Goal: Contribute content: Contribute content

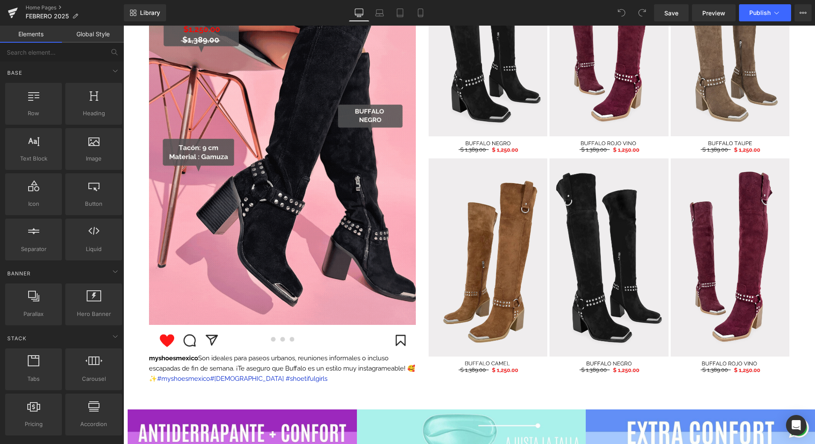
scroll to position [906, 0]
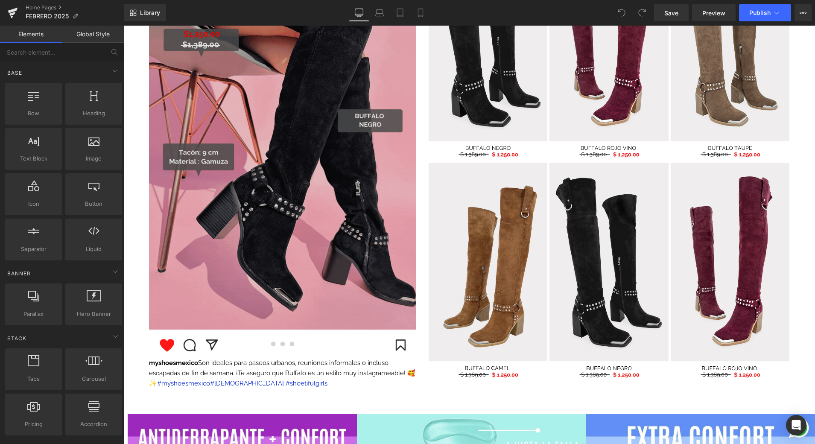
click at [223, 246] on img at bounding box center [282, 154] width 267 height 350
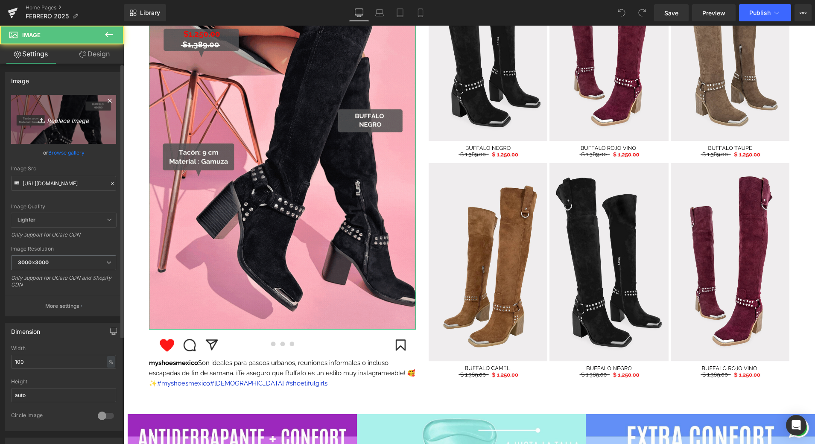
click at [87, 112] on link "Replace Image" at bounding box center [63, 119] width 105 height 49
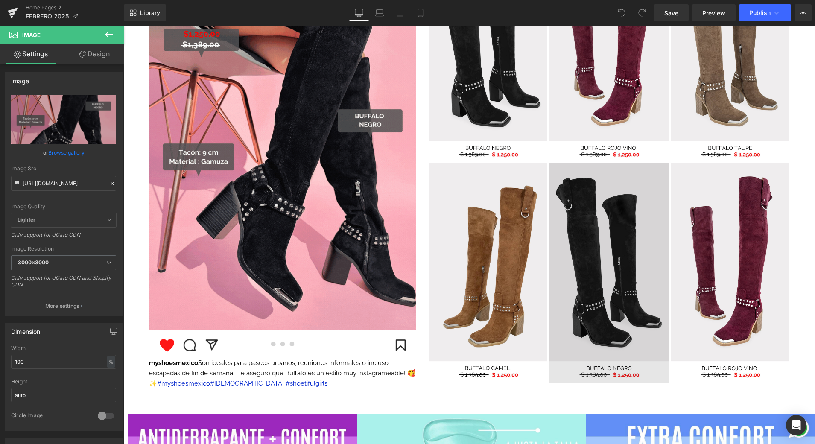
type input "C:\fakepath\📱GIF DROP IT DE LA SEMANA .gif"
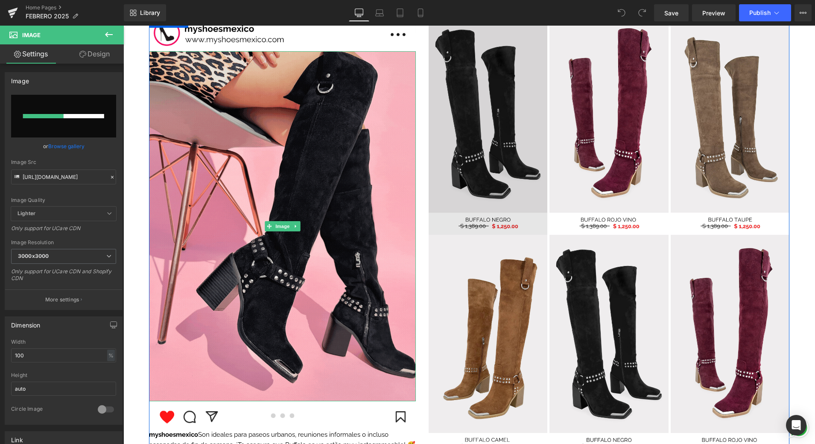
scroll to position [833, 0]
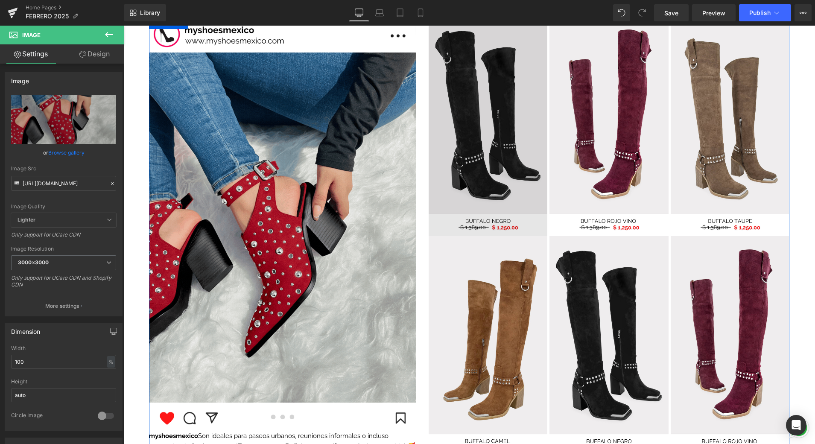
click at [492, 168] on img at bounding box center [488, 126] width 119 height 220
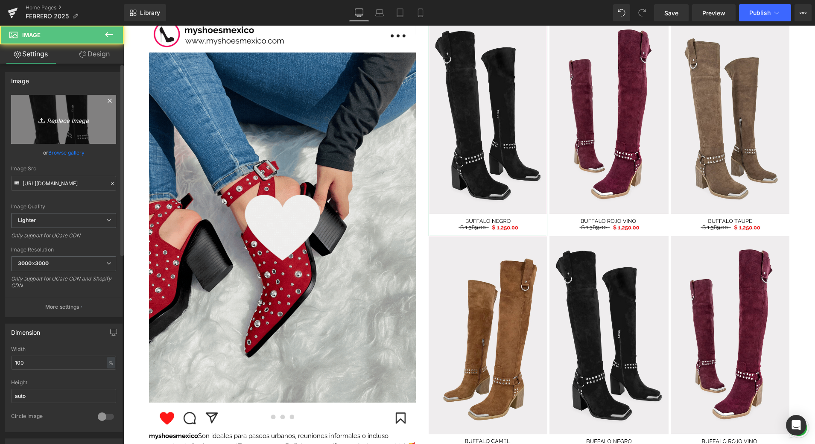
click at [97, 129] on link "Replace Image" at bounding box center [63, 119] width 105 height 49
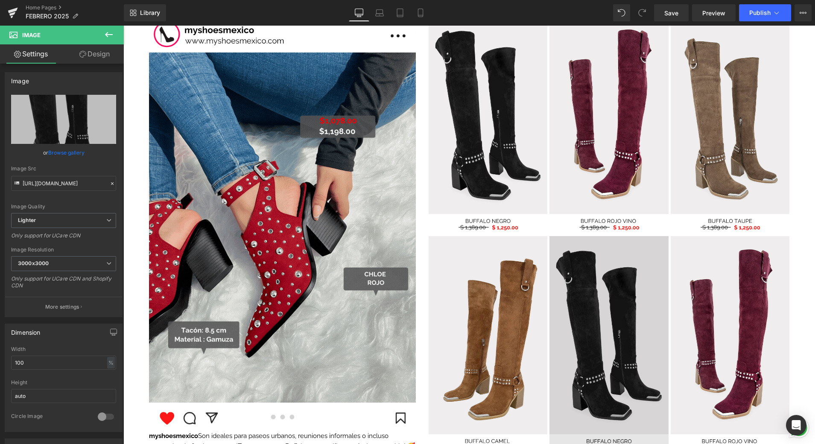
type input "C:\fakepath\6.png"
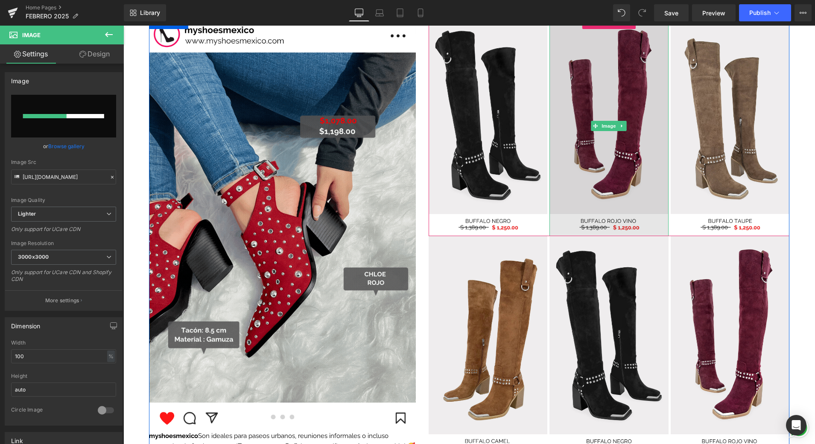
click at [610, 164] on img at bounding box center [609, 126] width 119 height 220
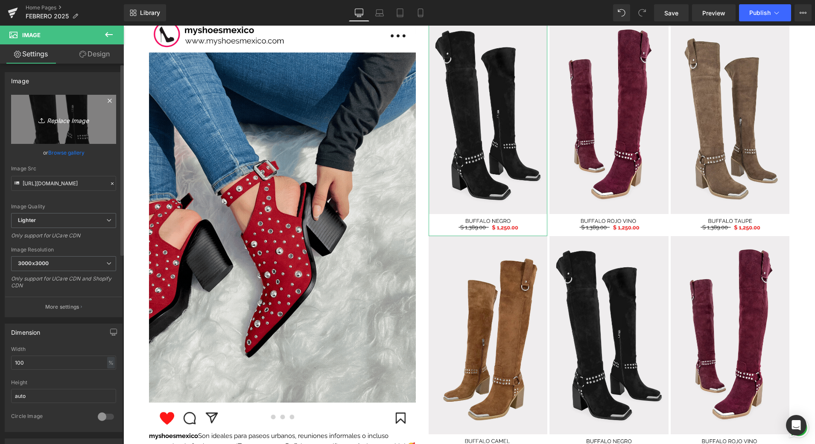
click at [102, 127] on link "Replace Image" at bounding box center [63, 119] width 105 height 49
type input "C:\fakepath\6.png"
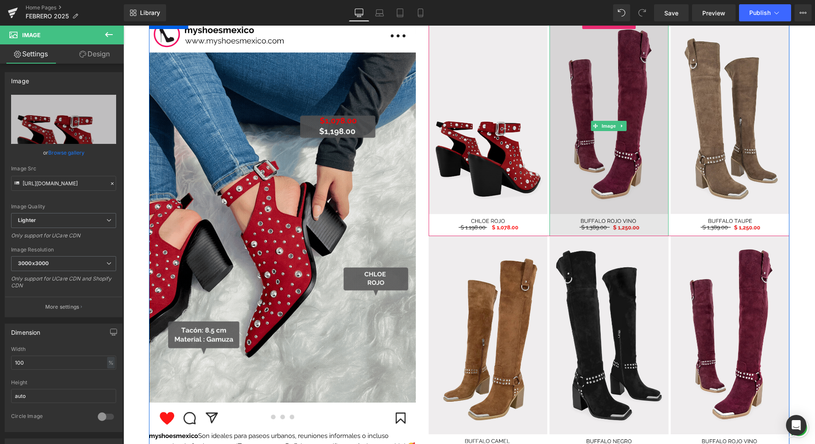
click at [618, 199] on img at bounding box center [609, 126] width 119 height 220
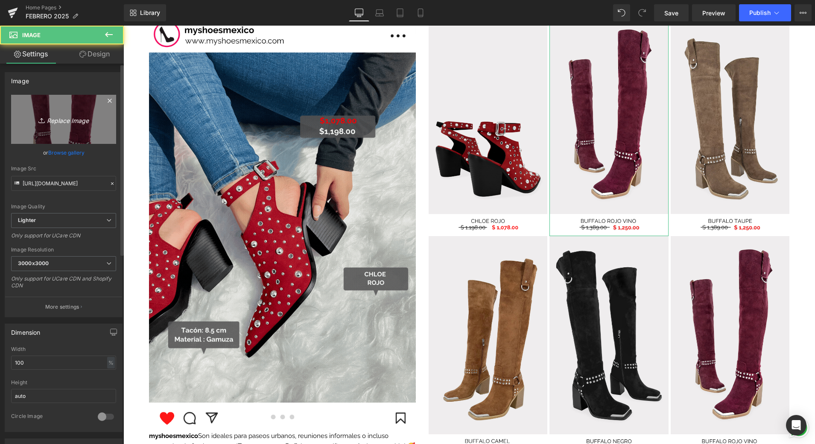
click at [60, 114] on icon "Replace Image" at bounding box center [63, 119] width 68 height 11
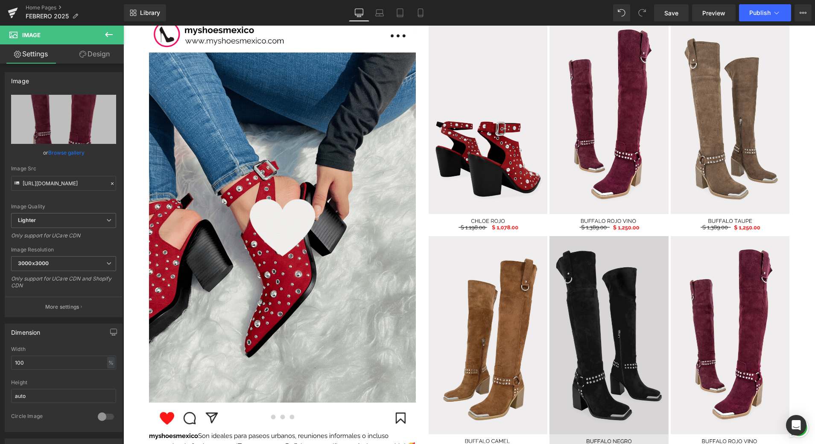
type input "C:\fakepath\7.png"
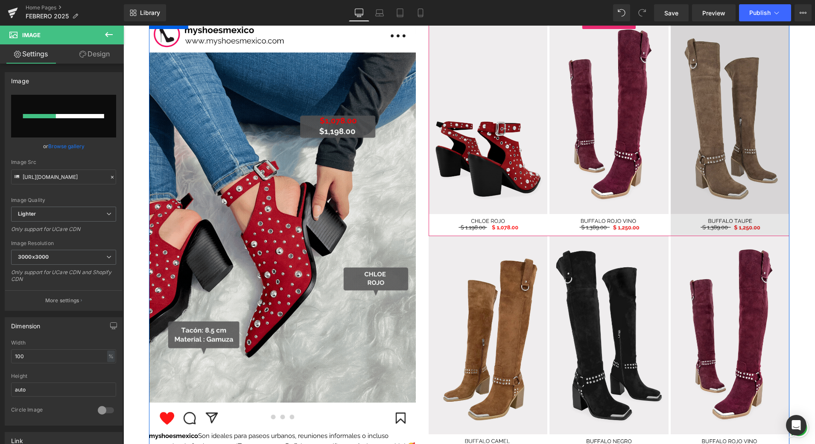
click at [712, 182] on img at bounding box center [730, 126] width 119 height 220
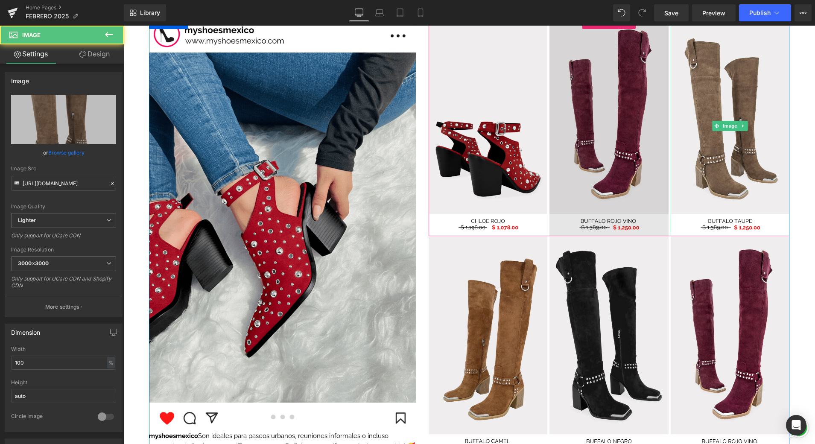
click at [632, 167] on img at bounding box center [609, 126] width 119 height 220
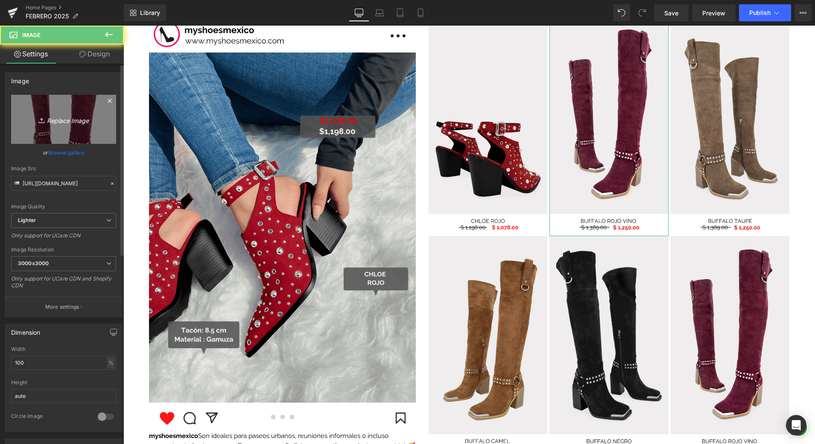
click at [94, 121] on icon "Replace Image" at bounding box center [63, 119] width 68 height 11
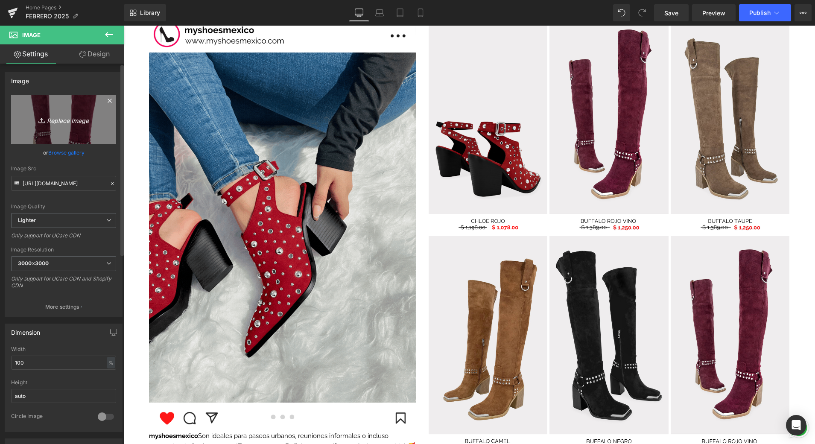
type input "C:\fakepath\7.png"
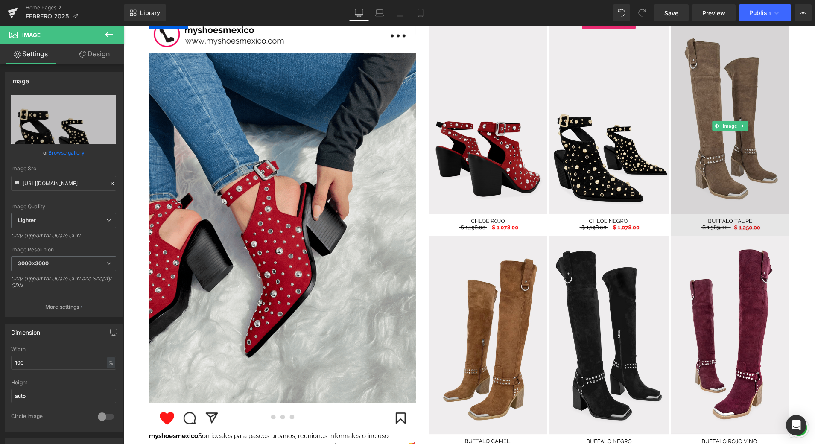
click at [727, 185] on img at bounding box center [730, 126] width 119 height 220
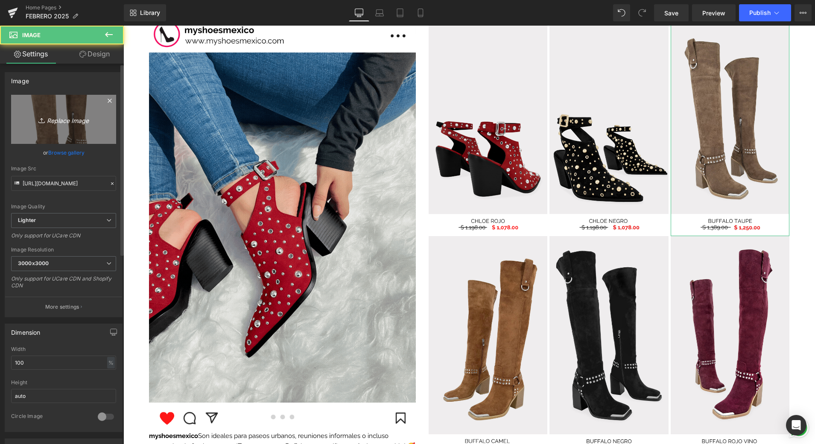
click at [82, 108] on link "Replace Image" at bounding box center [63, 119] width 105 height 49
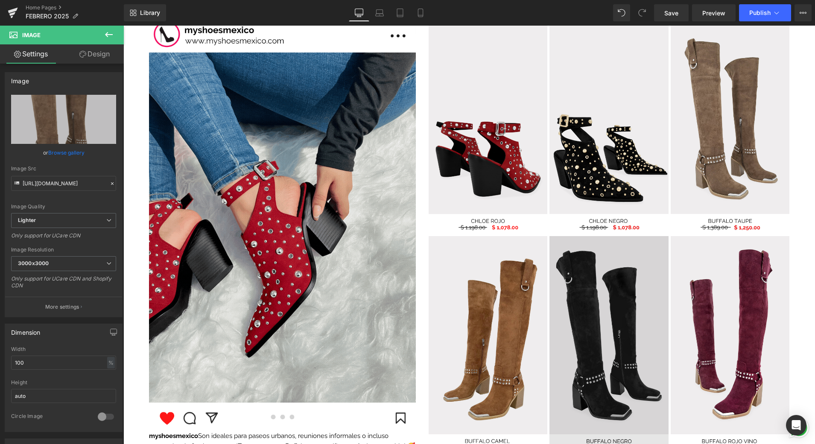
type input "C:\fakepath\8.png"
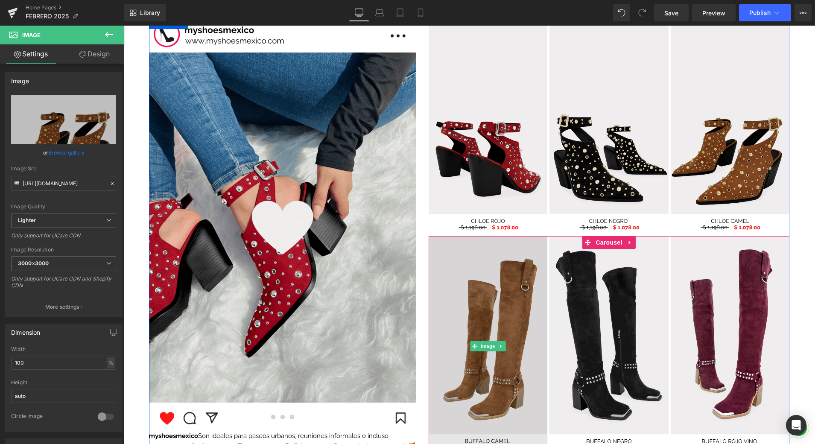
click at [487, 288] on img at bounding box center [488, 346] width 119 height 220
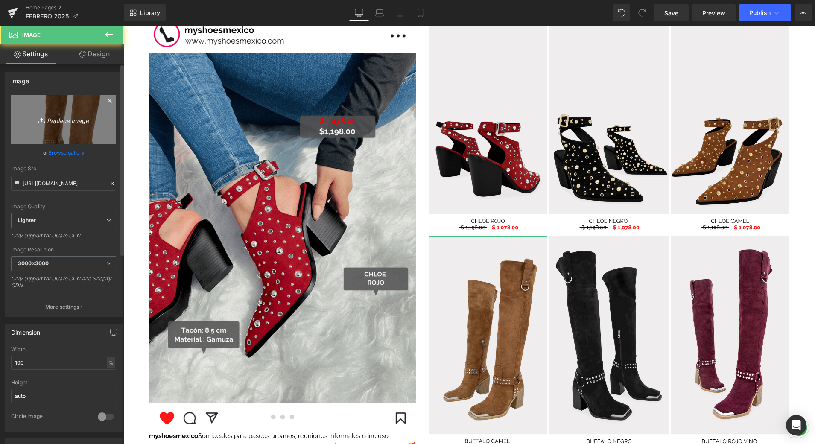
click at [100, 128] on link "Replace Image" at bounding box center [63, 119] width 105 height 49
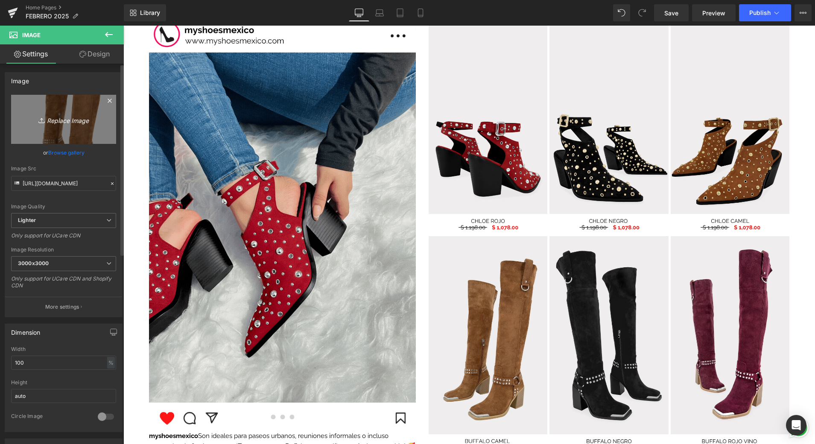
type input "C:\fakepath\9.png"
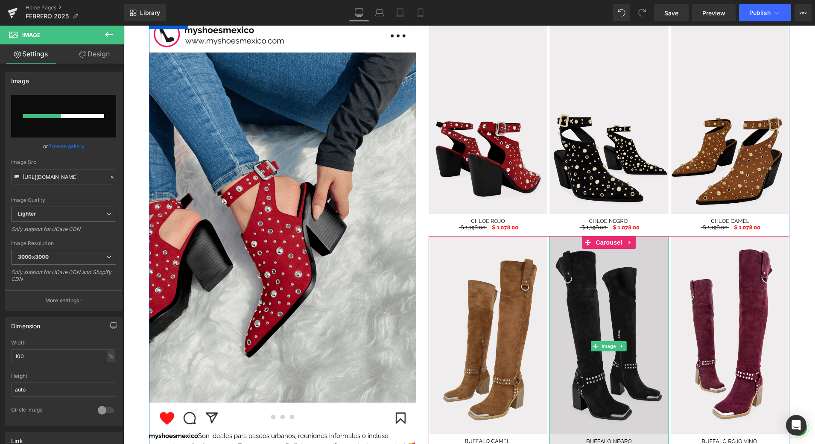
click at [594, 289] on img at bounding box center [609, 346] width 119 height 220
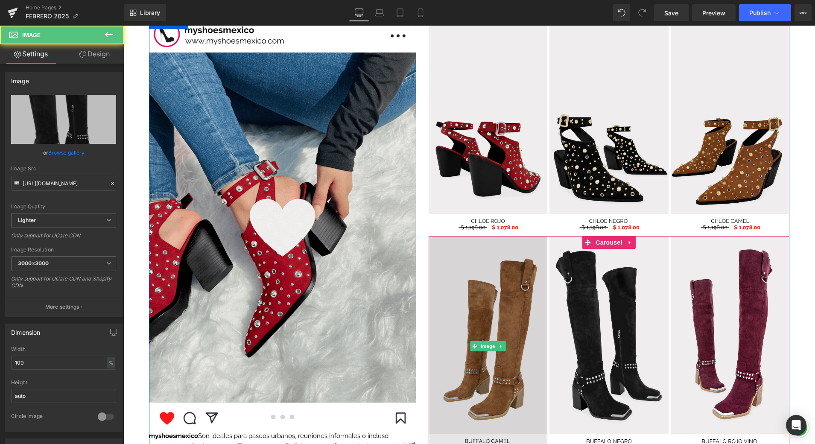
click at [495, 296] on img at bounding box center [488, 346] width 119 height 220
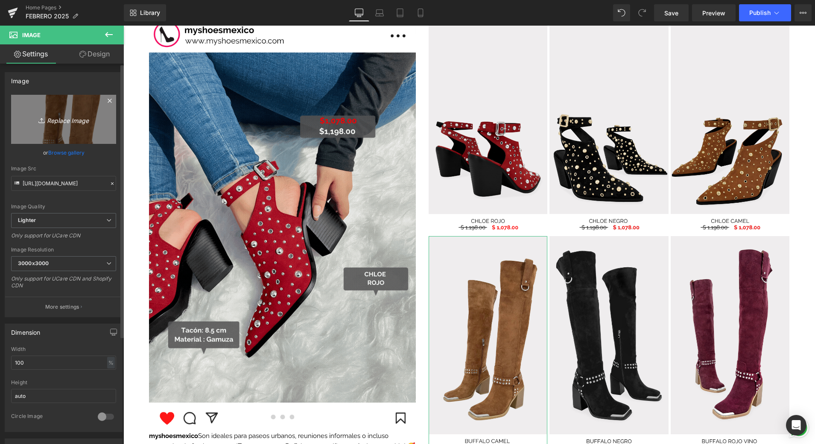
click at [76, 120] on icon "Replace Image" at bounding box center [63, 119] width 68 height 11
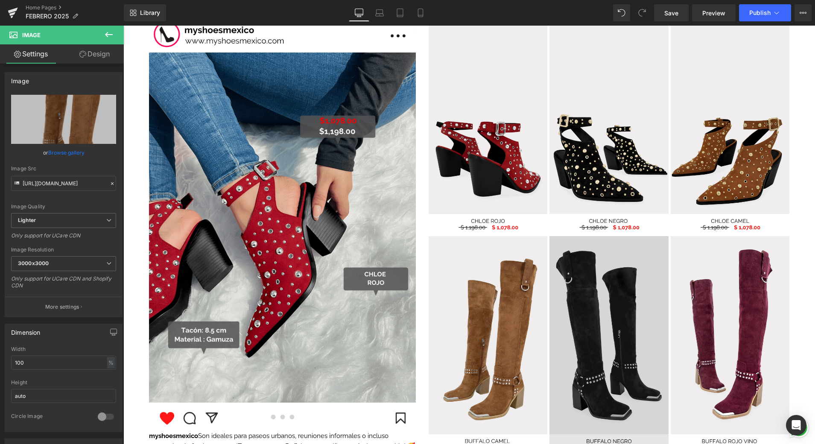
type input "C:\fakepath\6.png"
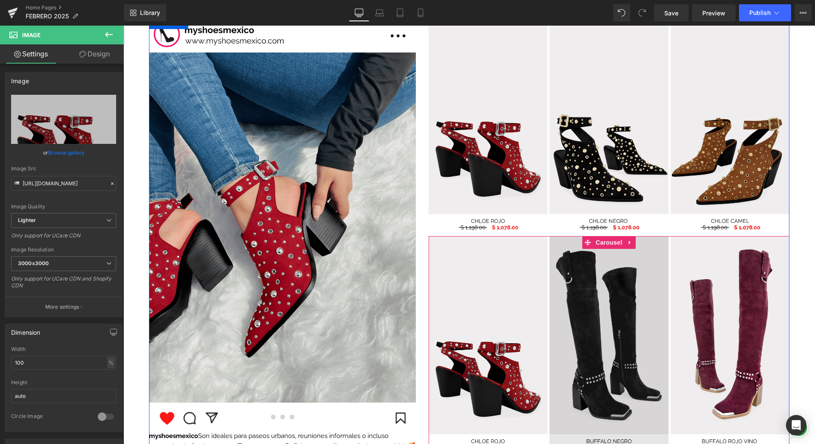
click at [606, 335] on img at bounding box center [609, 346] width 119 height 220
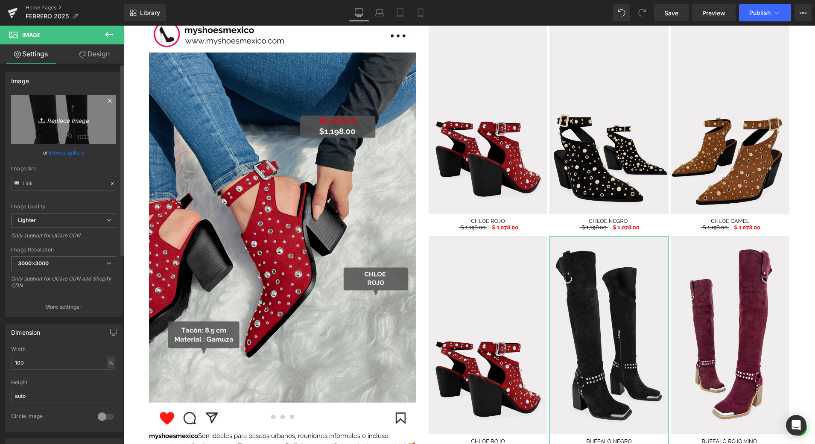
click at [85, 118] on icon "Replace Image" at bounding box center [63, 119] width 68 height 11
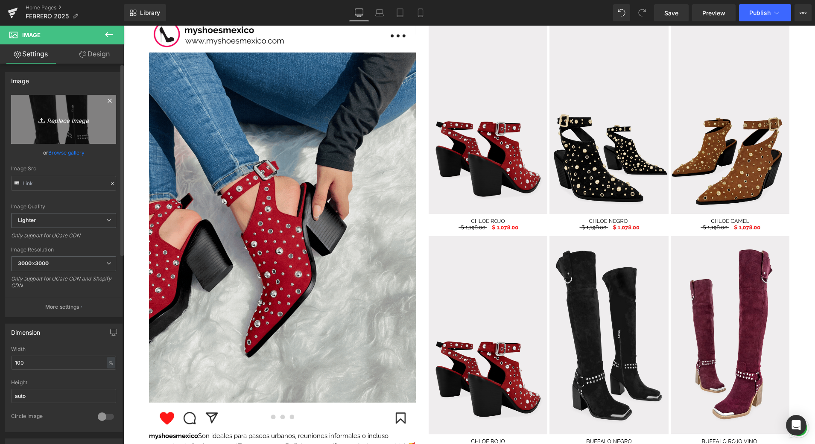
type input "C:\fakepath\7.png"
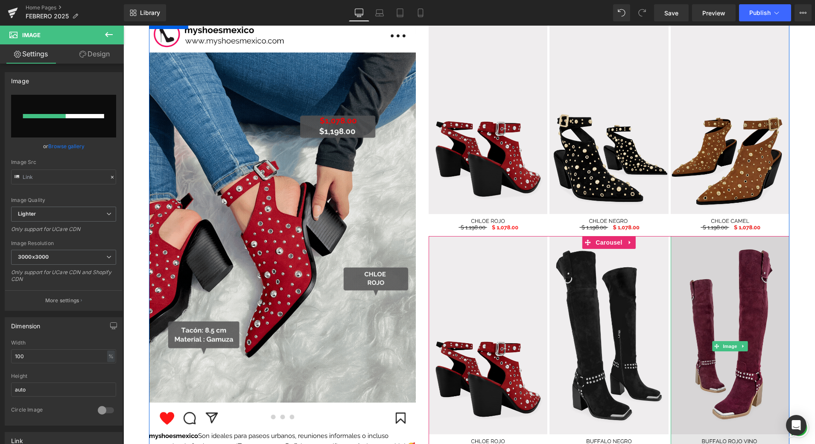
click at [731, 302] on img at bounding box center [730, 346] width 119 height 220
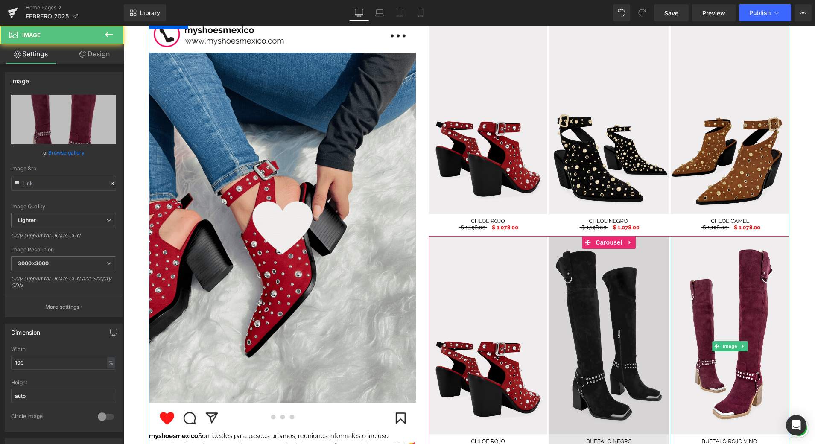
click at [622, 300] on img at bounding box center [609, 346] width 119 height 220
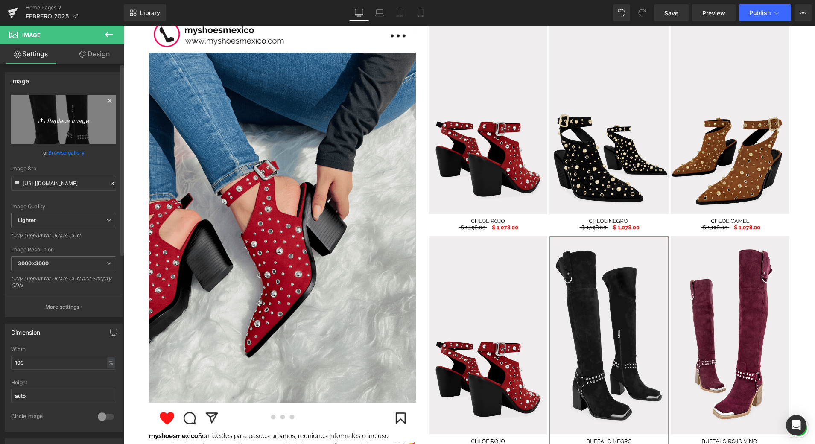
click at [70, 121] on icon "Replace Image" at bounding box center [63, 119] width 68 height 11
type input "C:\fakepath\7.png"
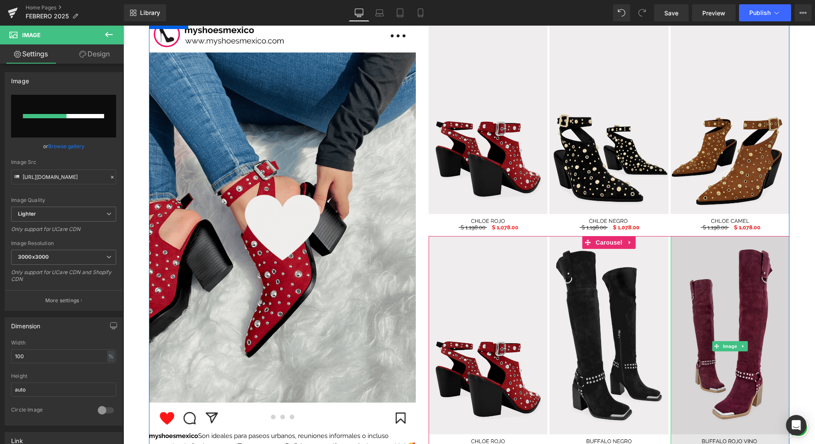
click at [742, 293] on img at bounding box center [730, 346] width 119 height 220
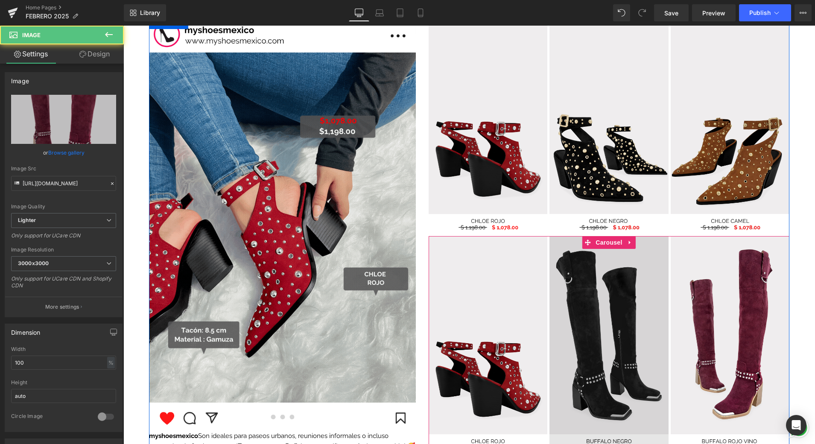
click at [651, 284] on img at bounding box center [609, 346] width 119 height 220
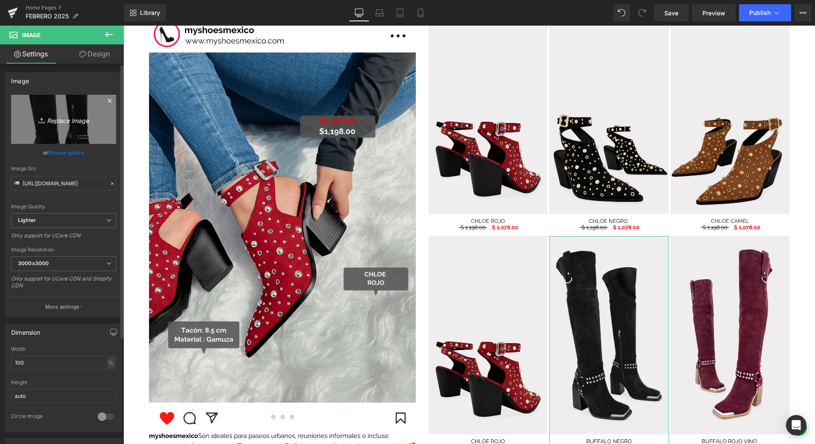
click at [97, 123] on link "Replace Image" at bounding box center [63, 119] width 105 height 49
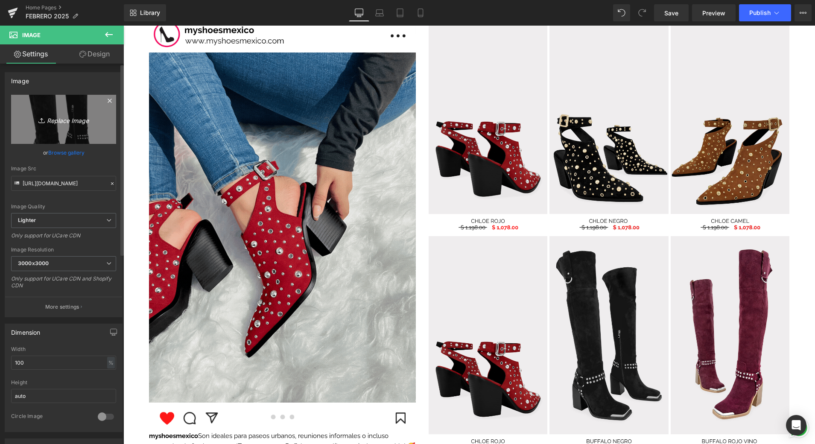
type input "C:\fakepath\7.png"
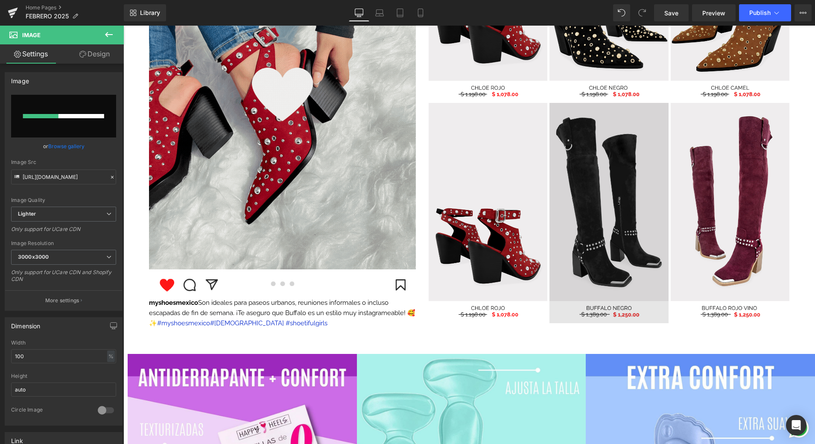
scroll to position [936, 0]
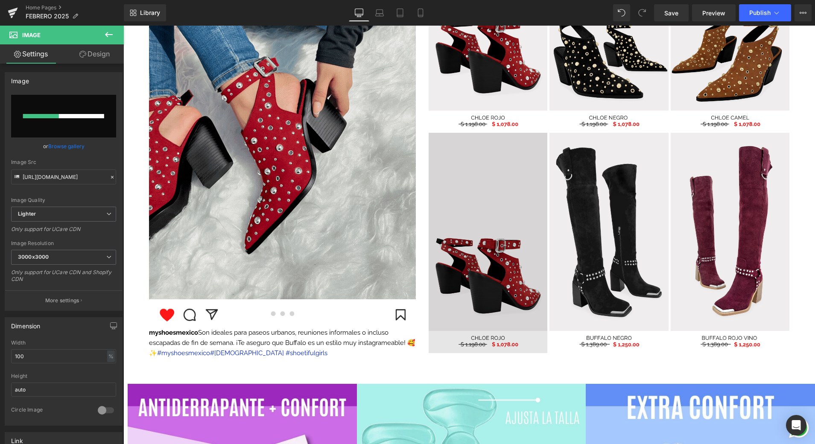
click at [471, 223] on img at bounding box center [488, 243] width 119 height 220
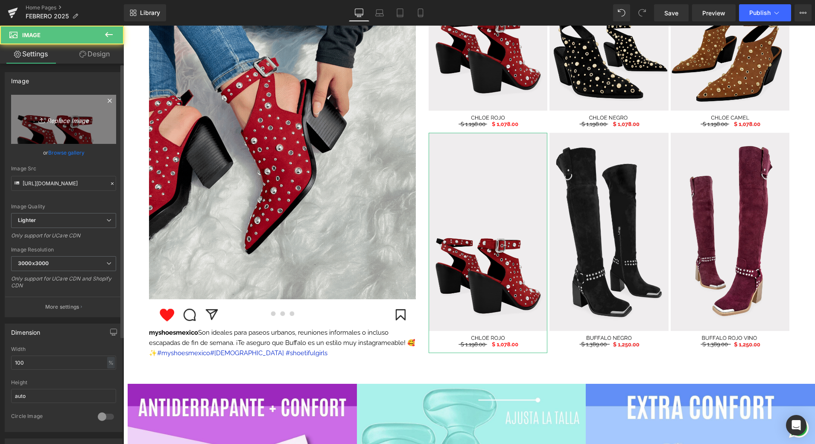
click at [63, 128] on link "Replace Image" at bounding box center [63, 119] width 105 height 49
type input "C:\fakepath\9.png"
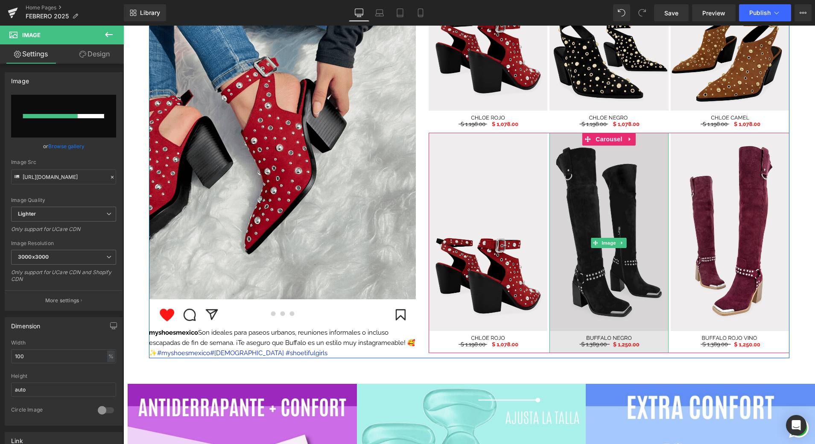
click at [660, 297] on img at bounding box center [609, 243] width 119 height 220
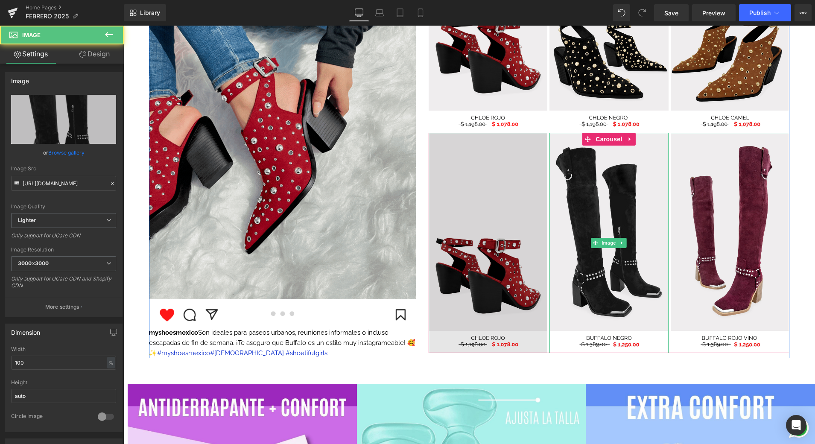
click at [503, 251] on img at bounding box center [488, 243] width 119 height 220
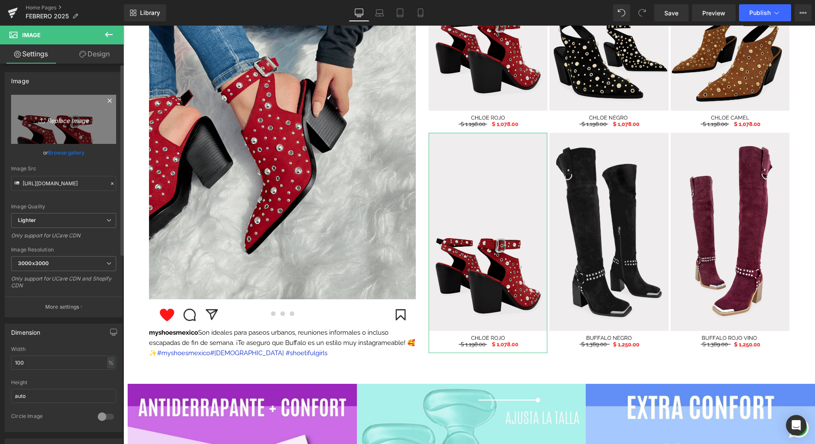
click at [89, 120] on icon "Replace Image" at bounding box center [63, 119] width 68 height 11
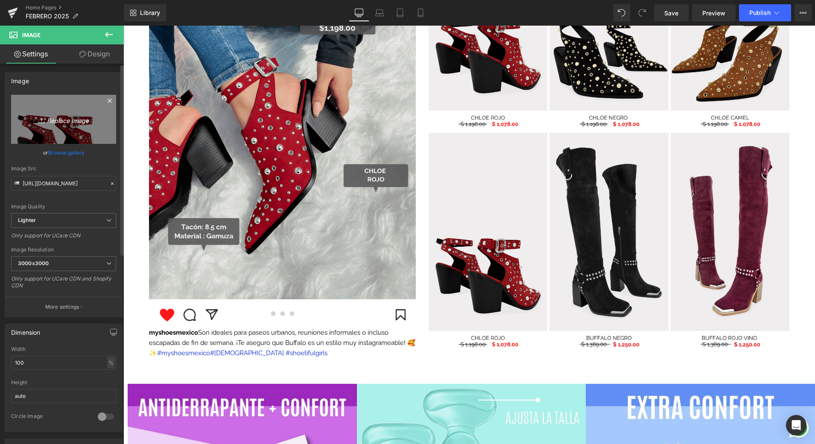
type input "C:\fakepath\9.png"
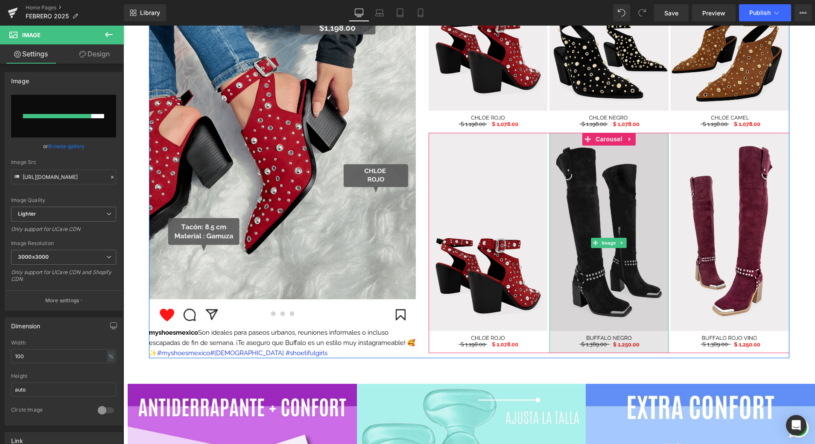
click at [613, 212] on img at bounding box center [609, 243] width 119 height 220
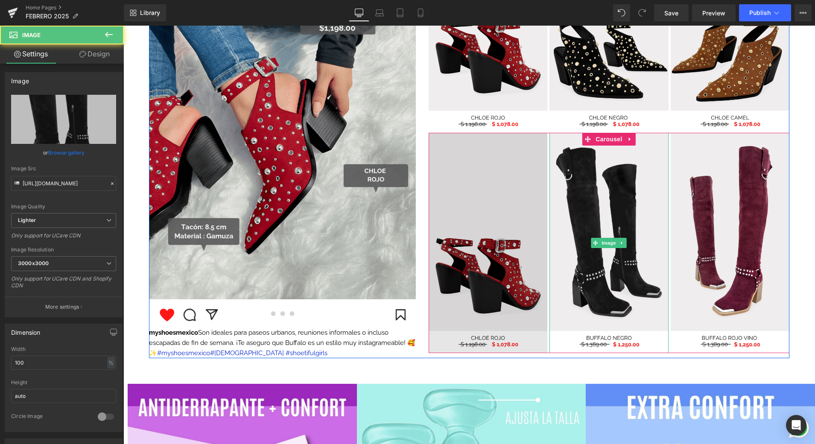
click at [480, 213] on img at bounding box center [488, 243] width 119 height 220
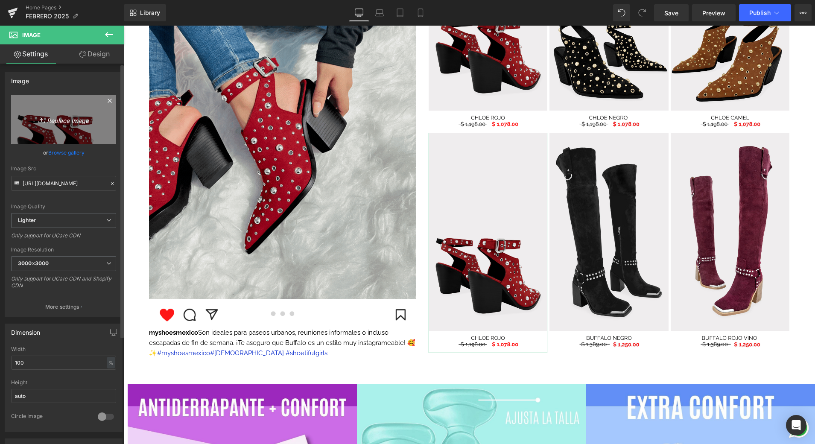
click at [84, 136] on link "Replace Image" at bounding box center [63, 119] width 105 height 49
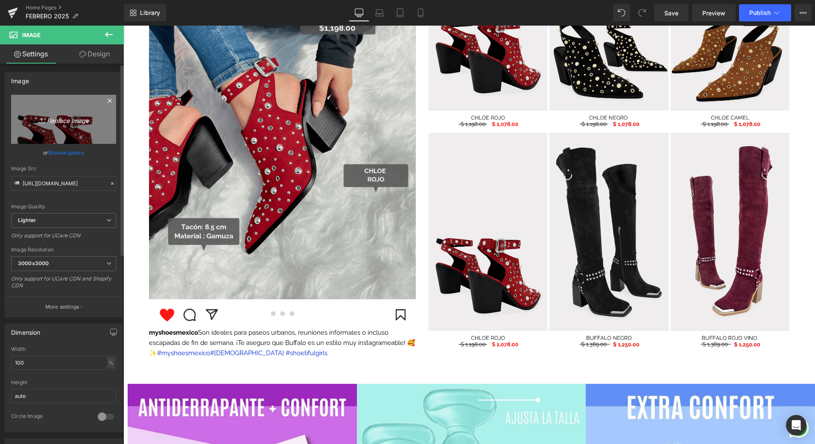
type input "C:\fakepath\9.png"
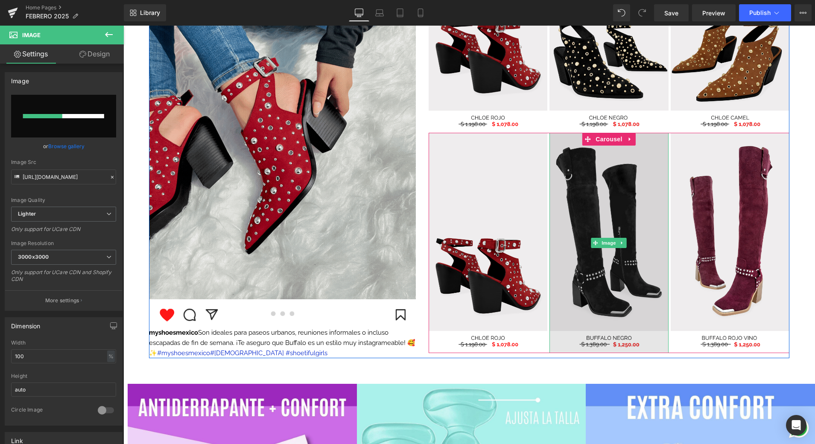
click at [607, 204] on img at bounding box center [609, 243] width 119 height 220
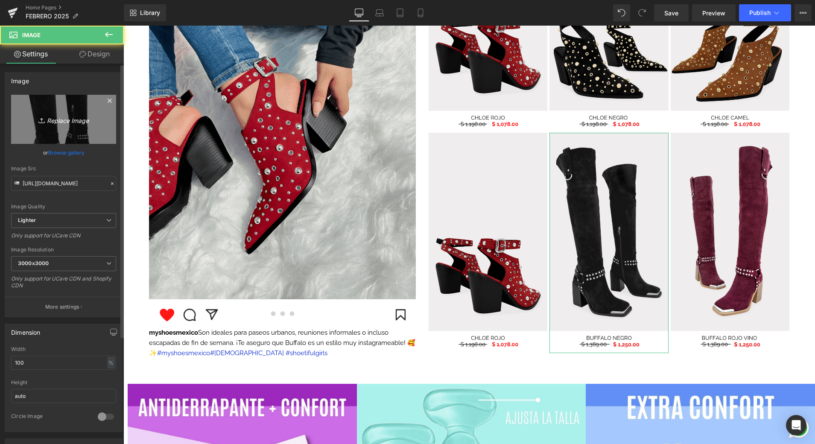
click at [79, 111] on link "Replace Image" at bounding box center [63, 119] width 105 height 49
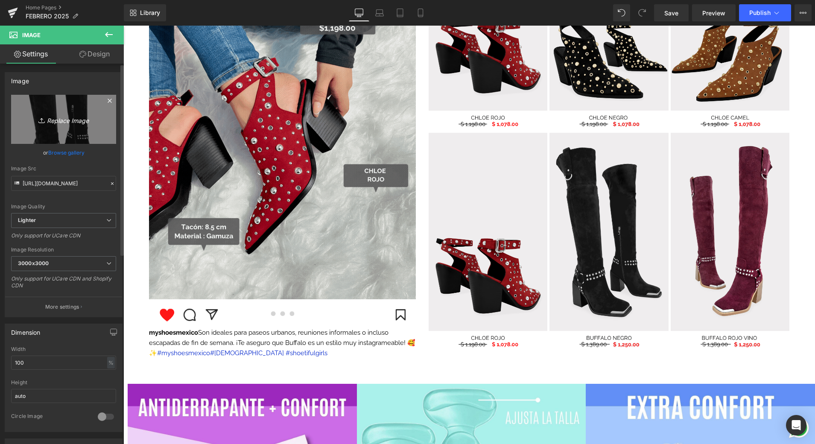
type input "C:\fakepath\6.png"
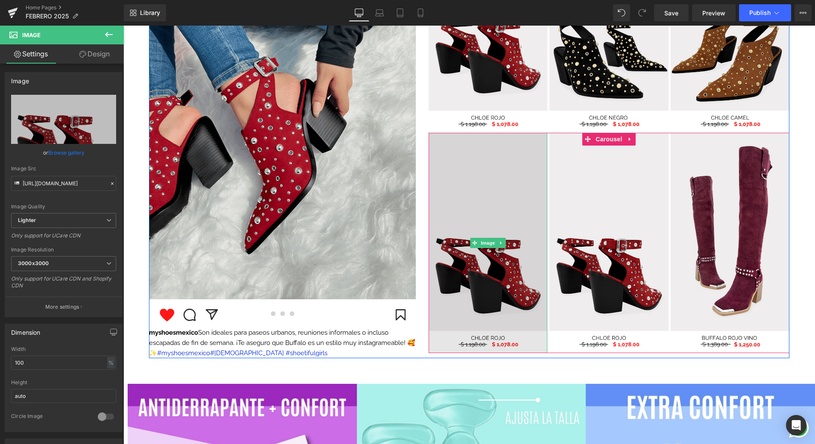
click at [490, 204] on img at bounding box center [488, 243] width 119 height 220
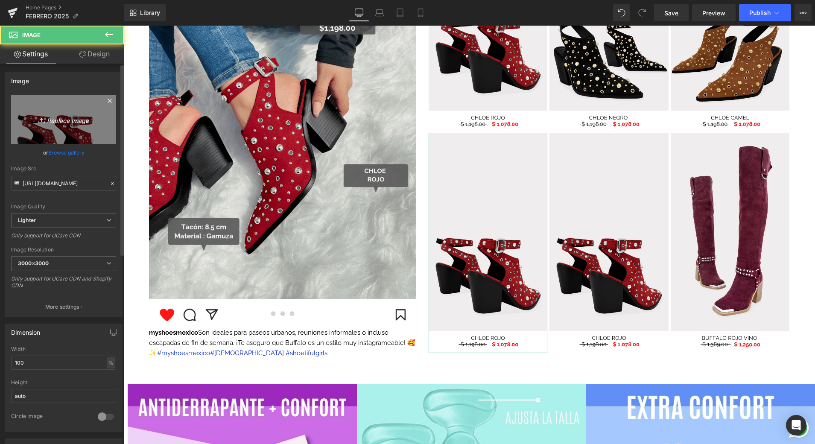
click at [87, 122] on icon "Replace Image" at bounding box center [63, 119] width 68 height 11
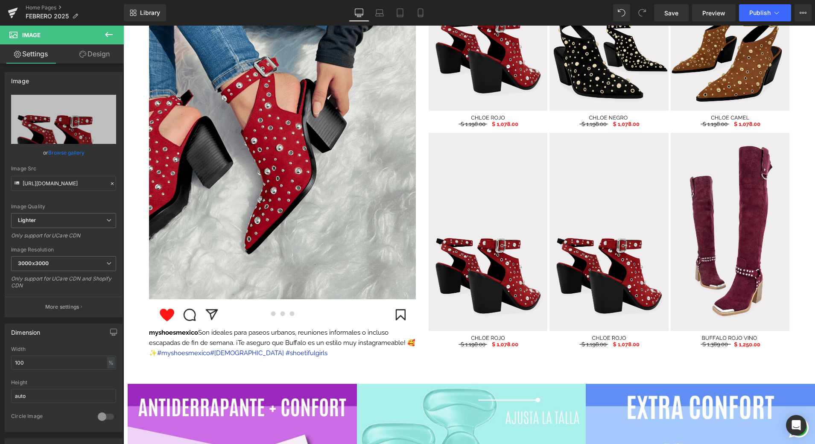
type input "C:\fakepath\9.png"
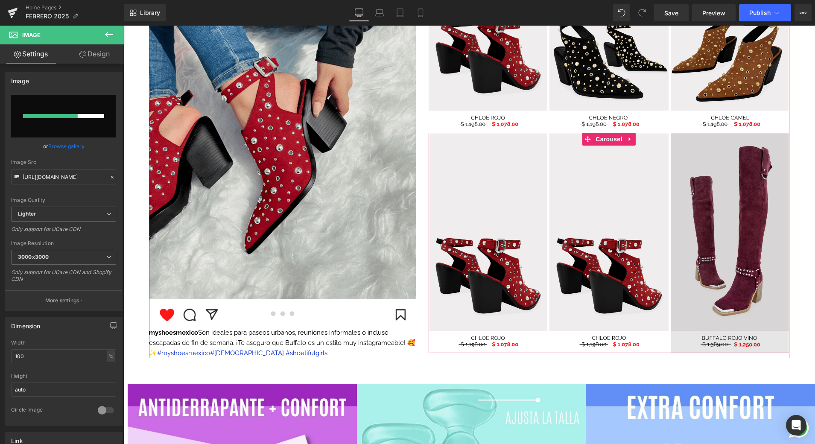
click at [710, 238] on img at bounding box center [730, 243] width 119 height 220
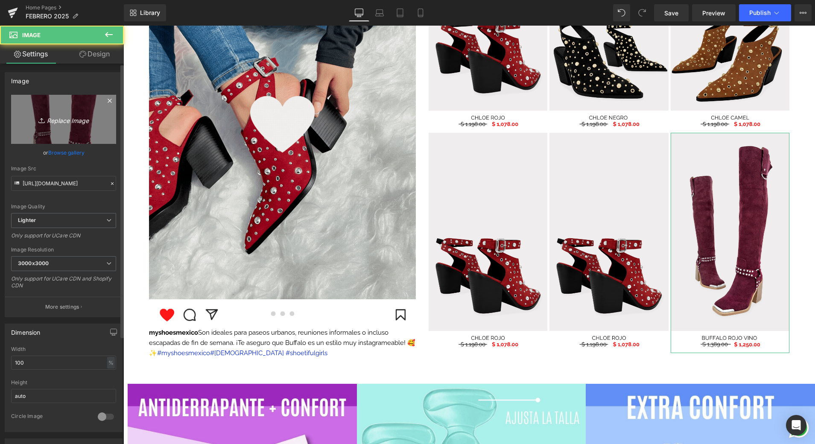
click at [81, 123] on icon "Replace Image" at bounding box center [63, 119] width 68 height 11
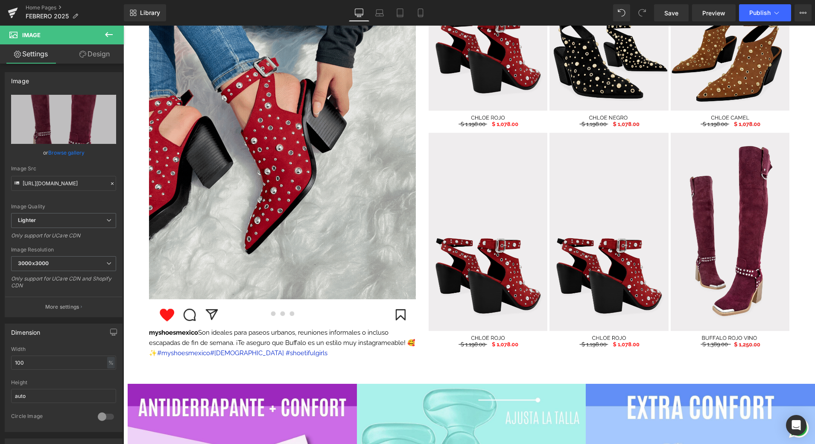
type input "C:\fakepath\7.png"
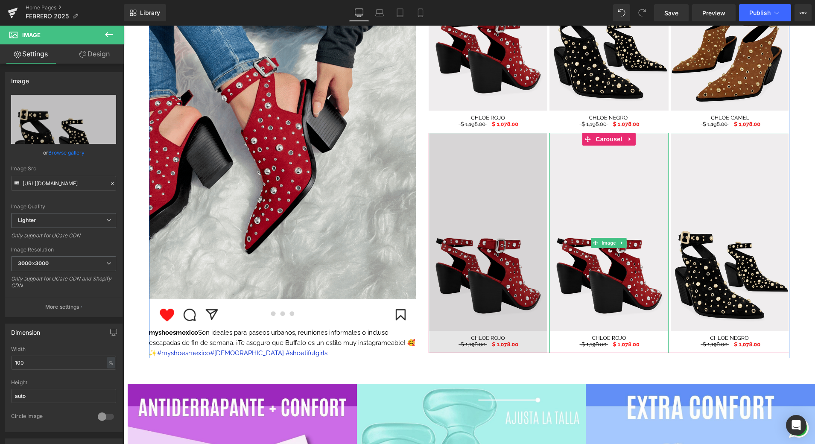
click at [492, 196] on img at bounding box center [488, 243] width 119 height 220
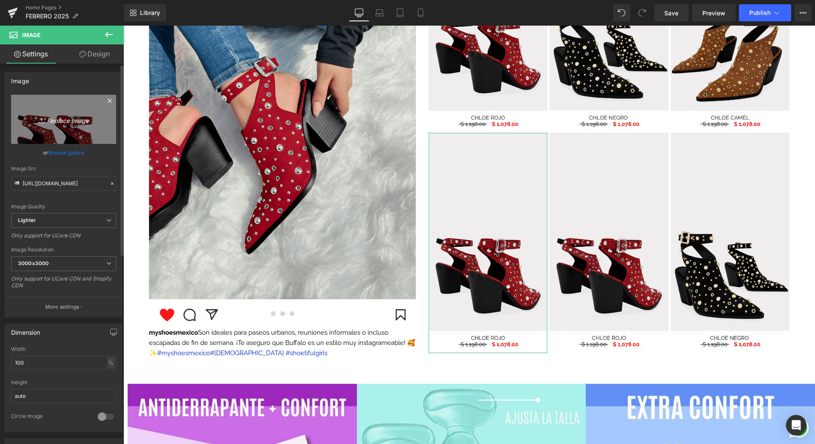
click at [73, 112] on link "Replace Image" at bounding box center [63, 119] width 105 height 49
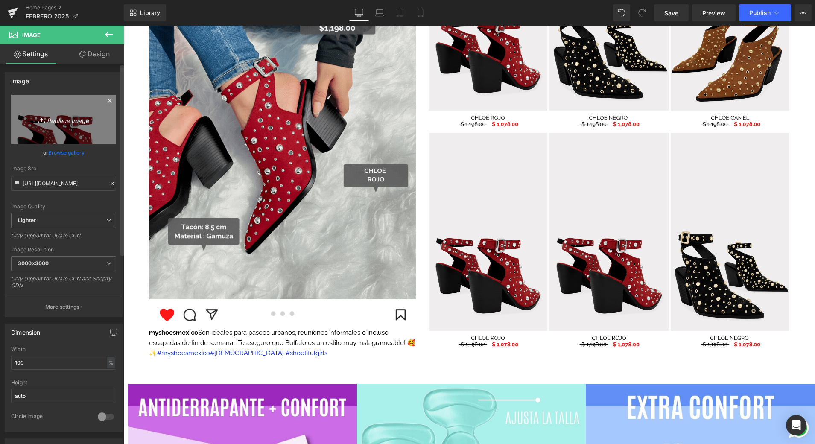
type input "C:\fakepath\9.png"
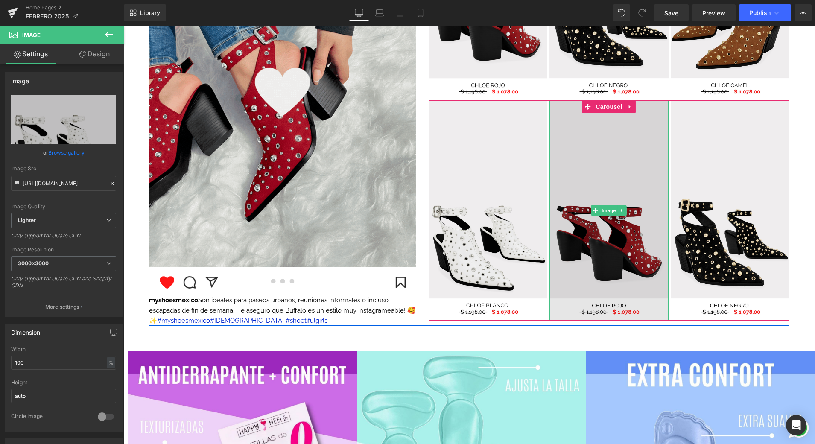
scroll to position [985, 0]
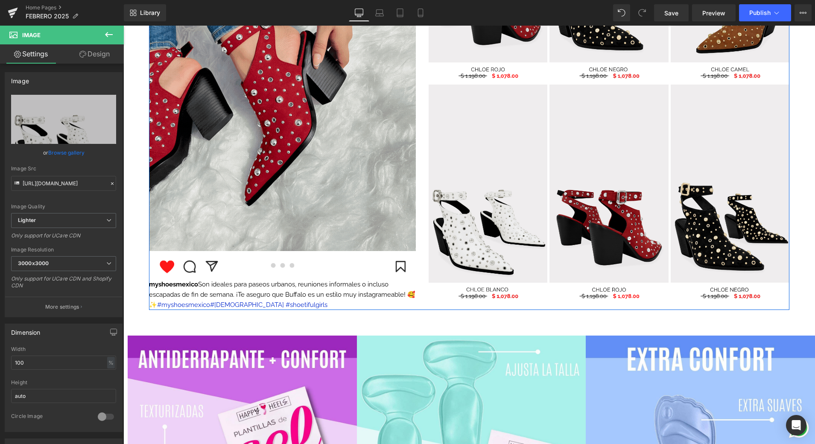
click at [359, 289] on p "[DEMOGRAPHIC_DATA] Son ideales para paseos urbanos, reuniones informales o incl…" at bounding box center [282, 294] width 267 height 31
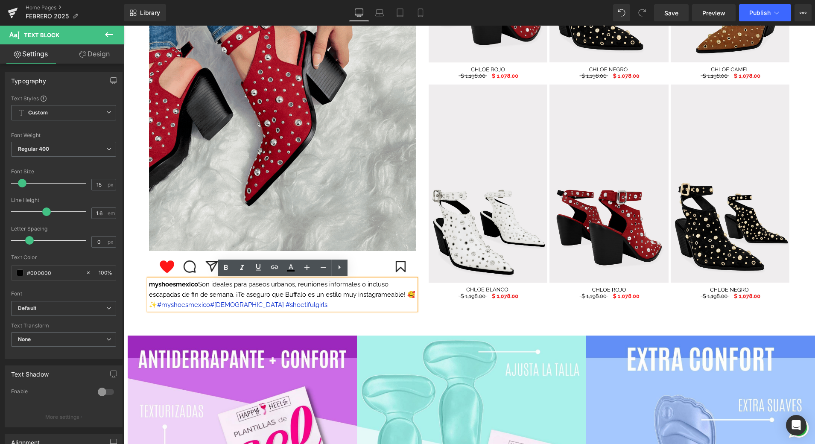
drag, startPoint x: 201, startPoint y: 285, endPoint x: 155, endPoint y: 309, distance: 51.6
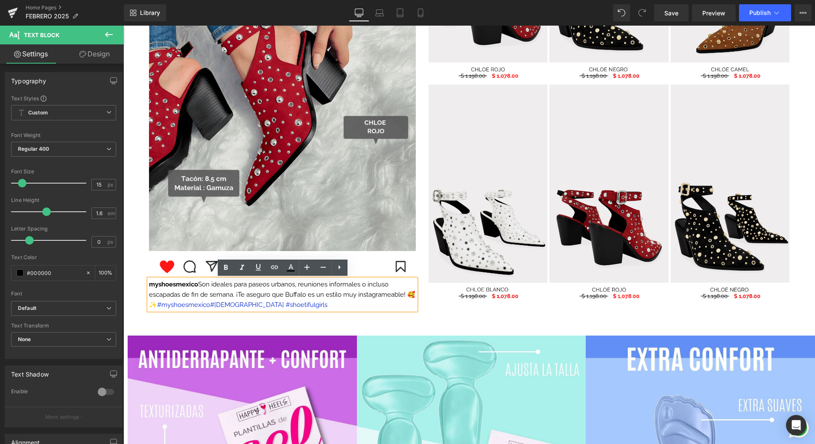
click at [155, 308] on font "[DEMOGRAPHIC_DATA] Son ideales para paseos urbanos, reuniones informales o incl…" at bounding box center [282, 295] width 267 height 28
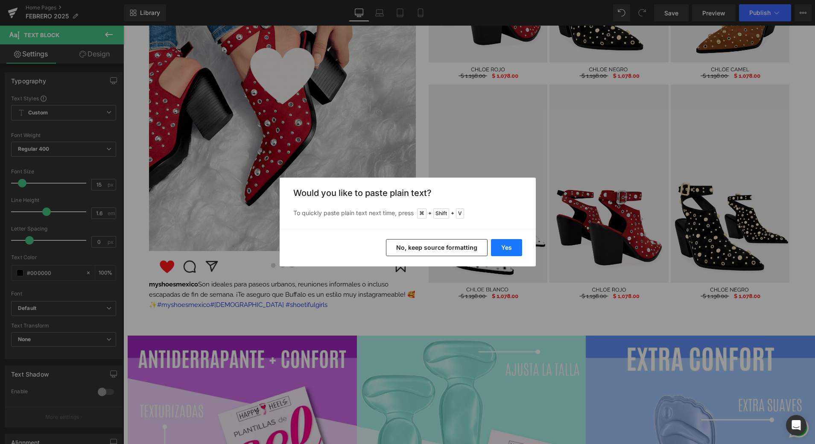
click at [501, 248] on button "Yes" at bounding box center [506, 247] width 31 height 17
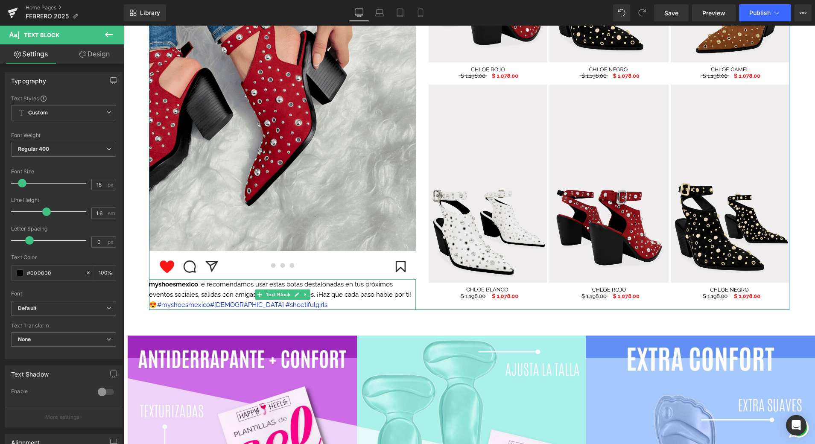
click at [157, 305] on font "myshoesmexico Te recomendamos usar estas botas destalonadas en tus próximos eve…" at bounding box center [280, 295] width 262 height 28
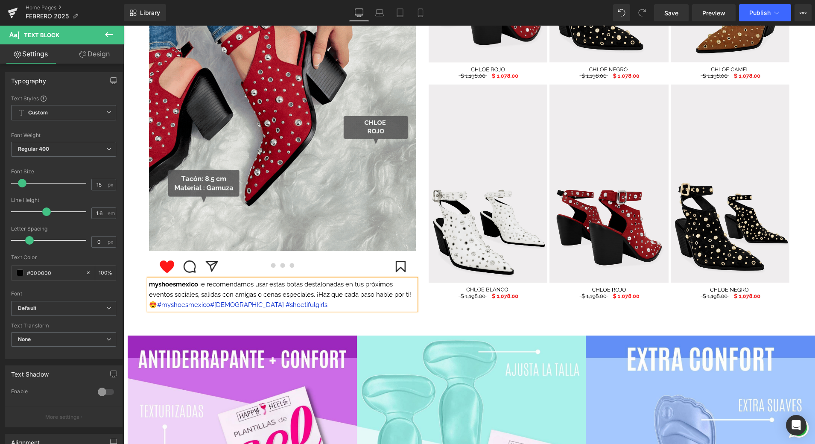
click at [359, 308] on p "myshoesmexico Te recomendamos usar estas botas destalonadas en tus próximos eve…" at bounding box center [282, 294] width 267 height 31
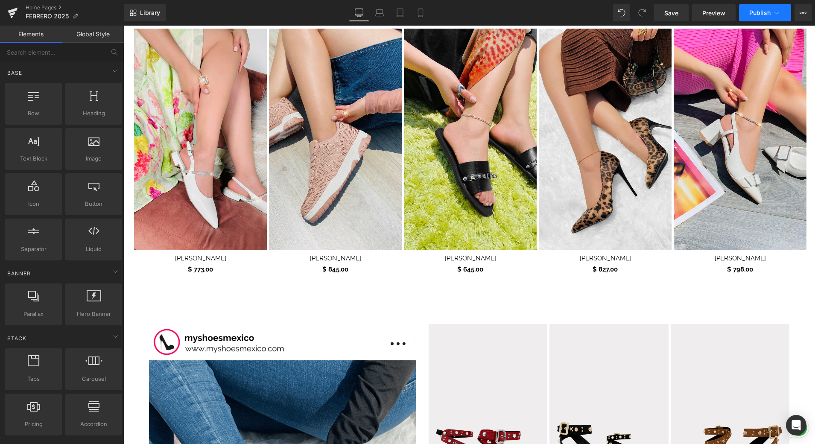
scroll to position [515, 0]
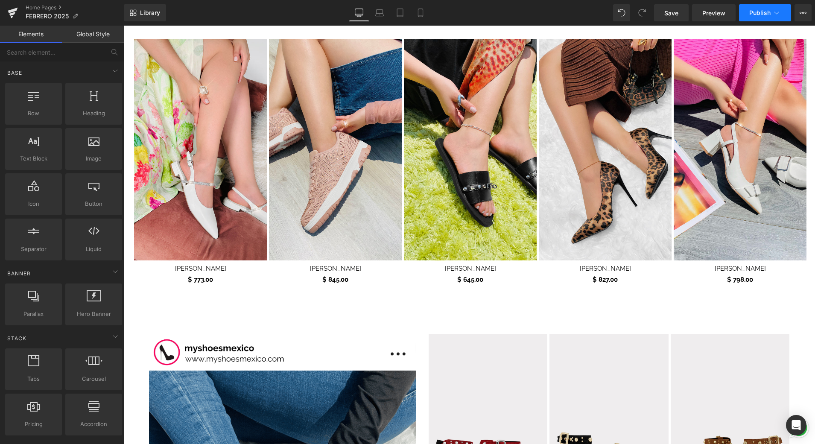
click at [759, 10] on span "Publish" at bounding box center [760, 12] width 21 height 7
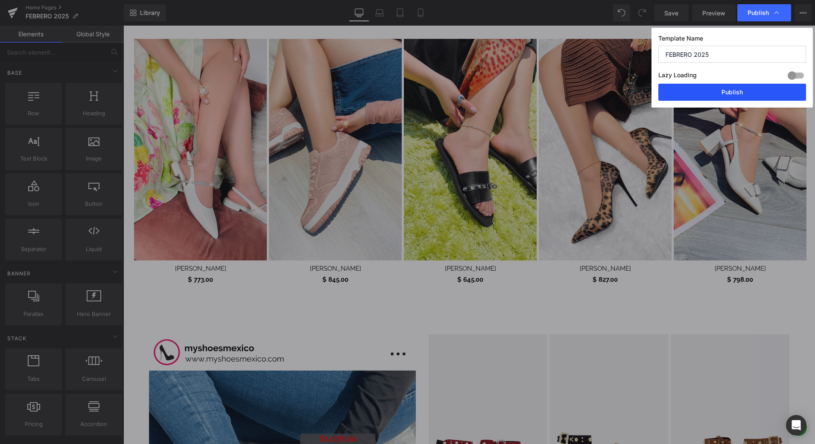
click at [746, 93] on button "Publish" at bounding box center [733, 92] width 148 height 17
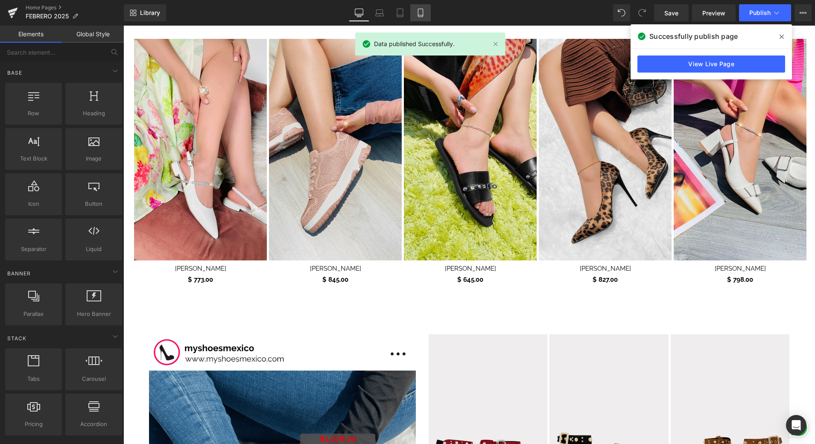
click at [418, 16] on icon at bounding box center [420, 13] width 9 height 9
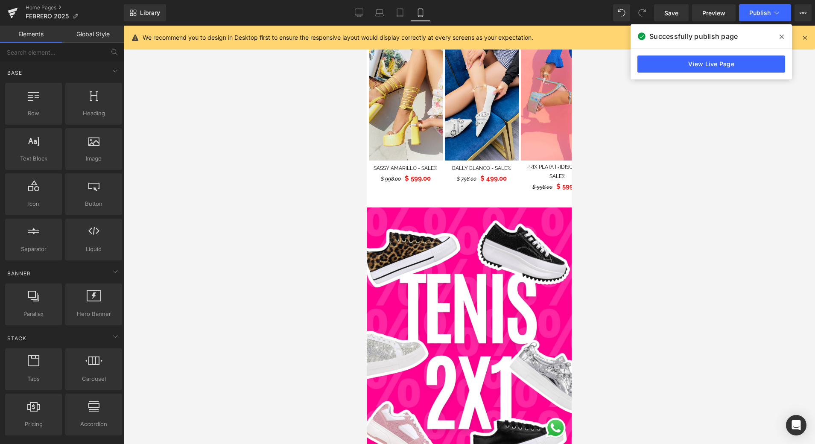
click at [808, 36] on icon at bounding box center [805, 38] width 8 height 8
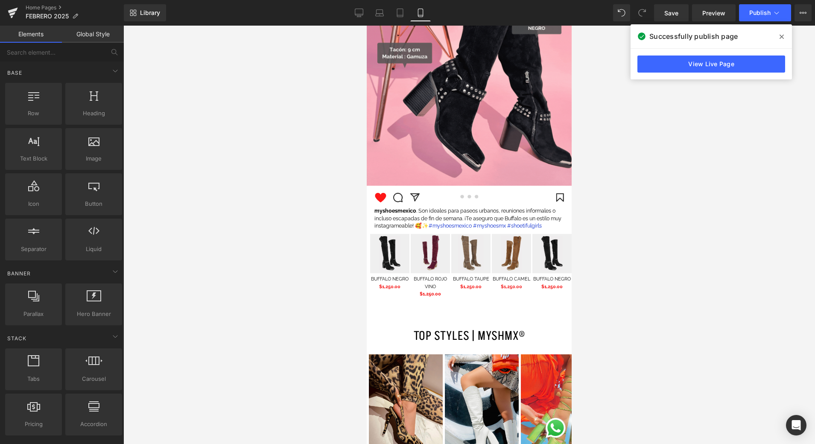
scroll to position [1309, 0]
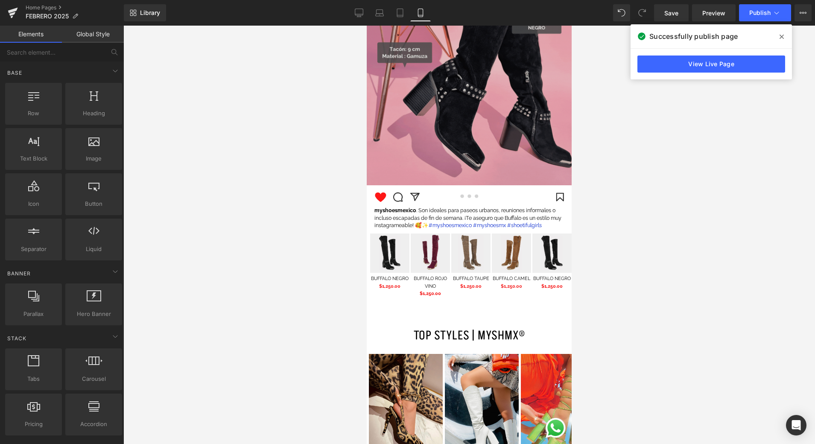
click at [490, 132] on img at bounding box center [469, 50] width 205 height 269
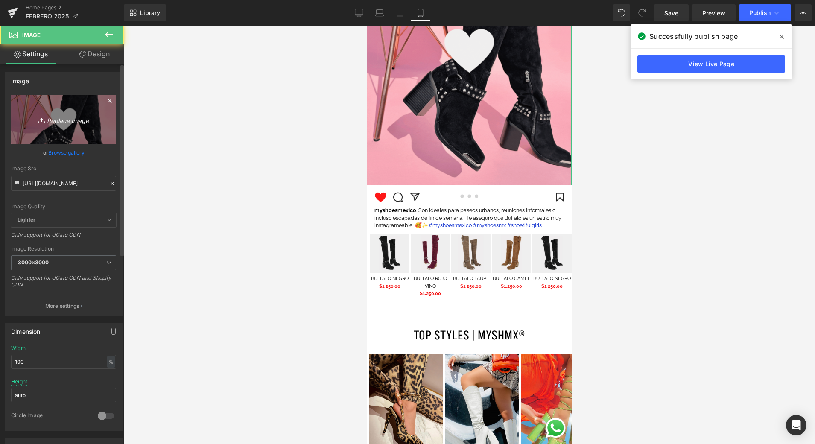
click at [81, 123] on icon "Replace Image" at bounding box center [63, 119] width 68 height 11
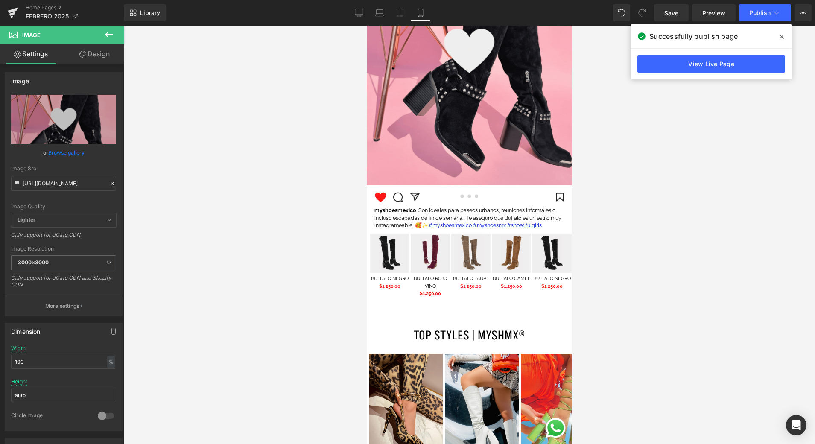
type input "C:\fakepath\📱GIF DROP IT DE LA SEMANA .gif"
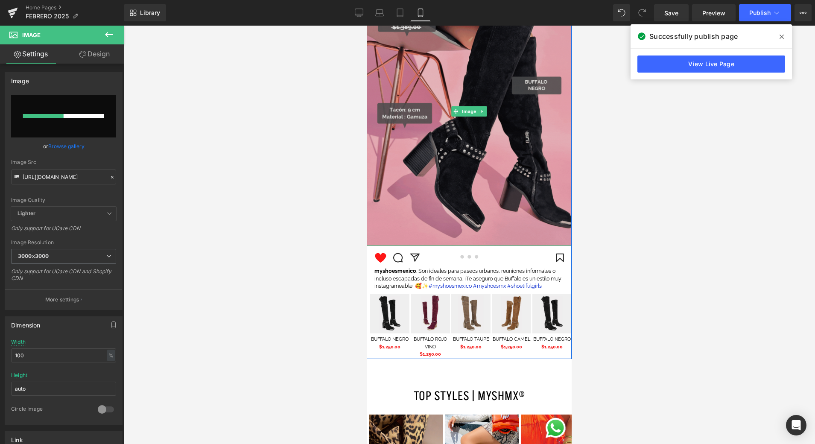
scroll to position [1239, 0]
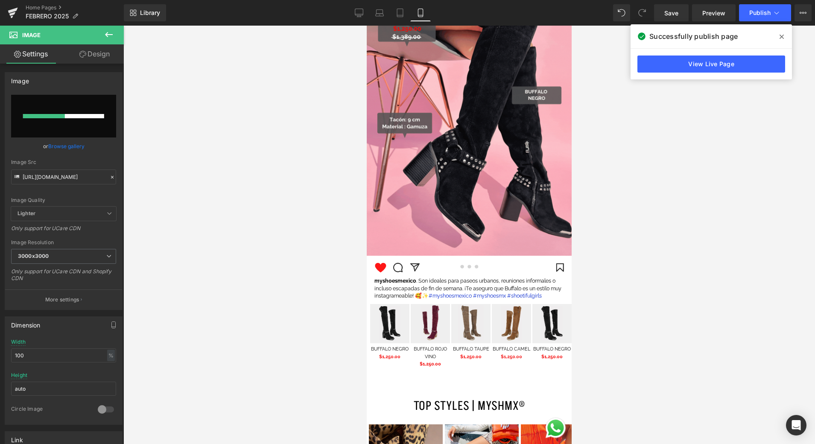
click at [781, 36] on icon at bounding box center [782, 37] width 4 height 4
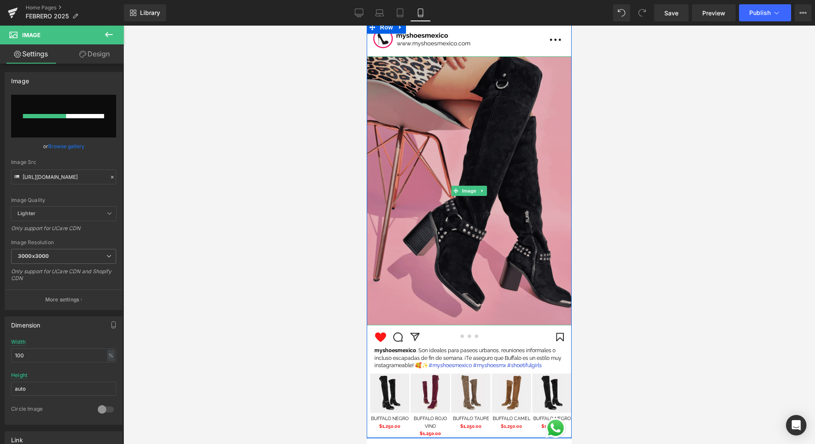
scroll to position [1170, 0]
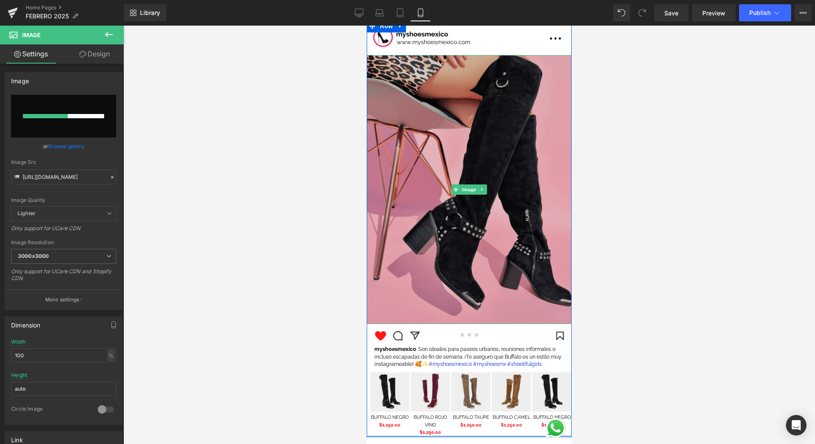
click at [480, 147] on img at bounding box center [469, 189] width 205 height 269
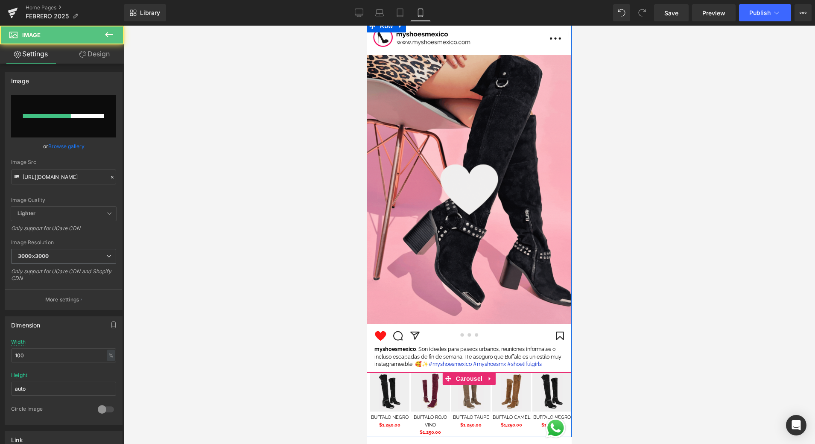
click at [390, 392] on span "Image" at bounding box center [390, 392] width 18 height 10
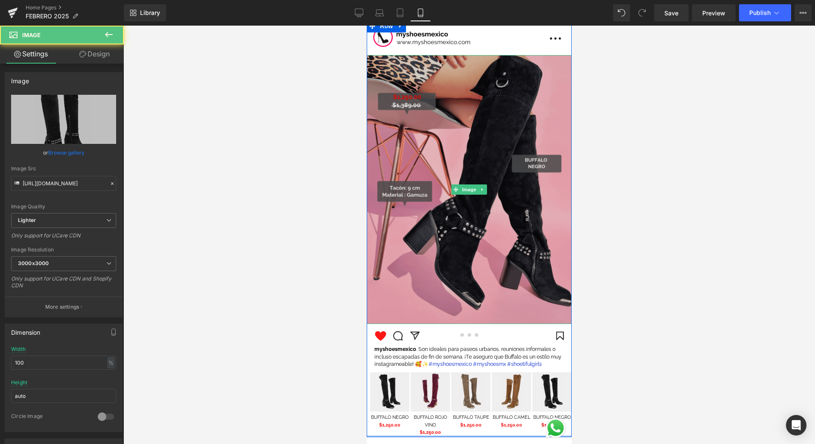
click at [454, 170] on img at bounding box center [469, 189] width 205 height 269
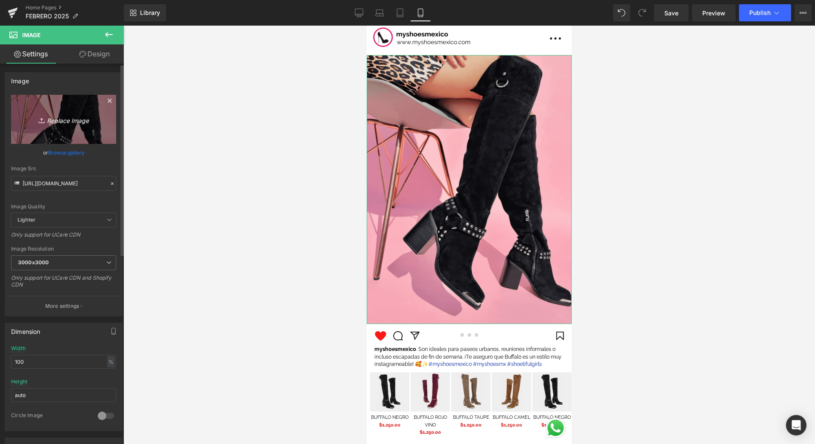
click at [79, 111] on link "Replace Image" at bounding box center [63, 119] width 105 height 49
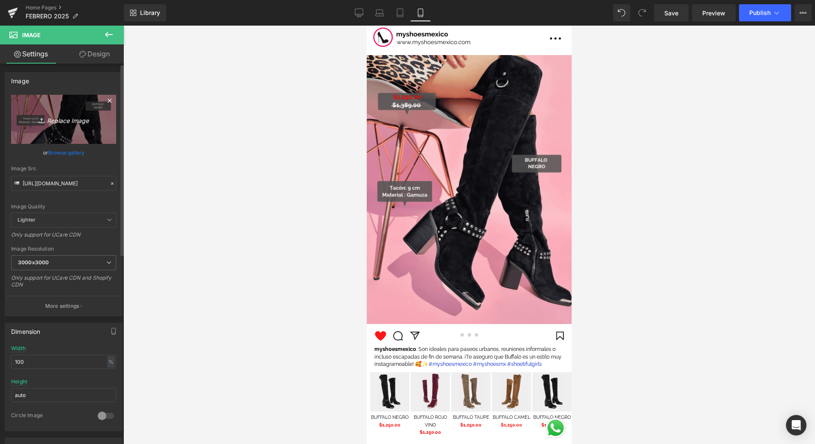
type input "C:\fakepath\📱GIF DROP IT DE LA SEMANA .gif"
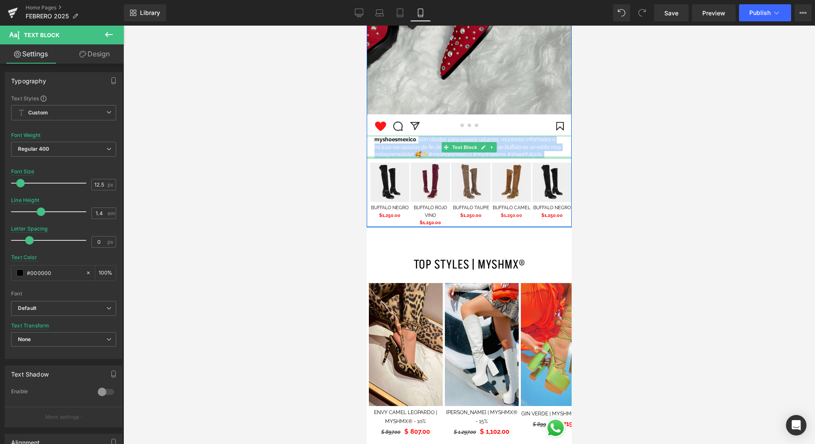
scroll to position [1379, 0]
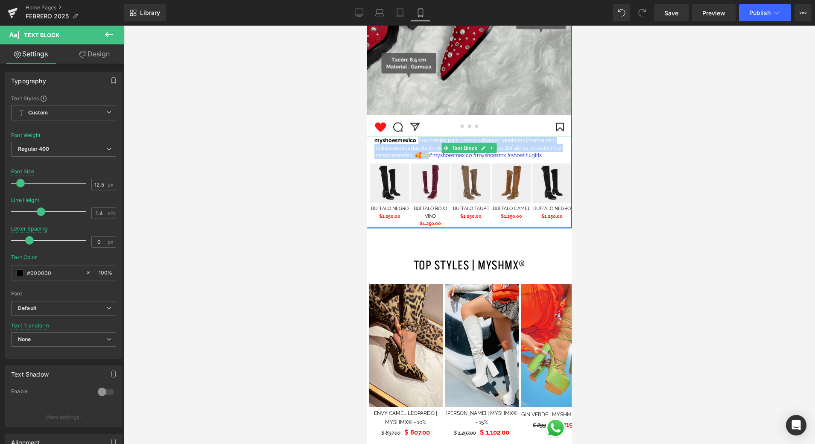
drag, startPoint x: 419, startPoint y: 147, endPoint x: 437, endPoint y: 156, distance: 20.5
click at [437, 156] on font "myshoesmexico . Son ideales para paseos urbanos, reuniones informales o incluso…" at bounding box center [468, 147] width 187 height 21
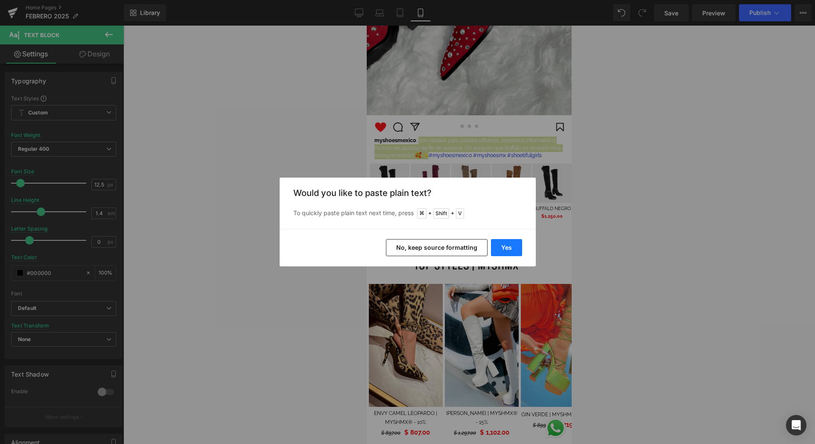
click at [508, 249] on button "Yes" at bounding box center [506, 247] width 31 height 17
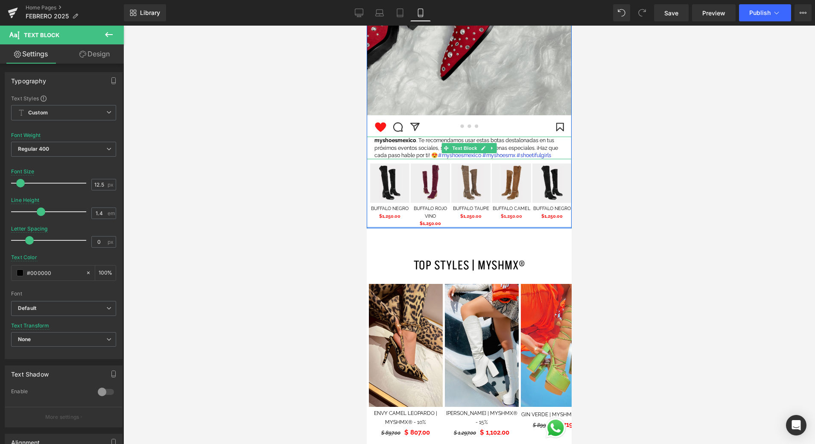
click at [438, 156] on font "#myshoesmexico #myshoesmx #shoetifulgirls" at bounding box center [494, 155] width 113 height 6
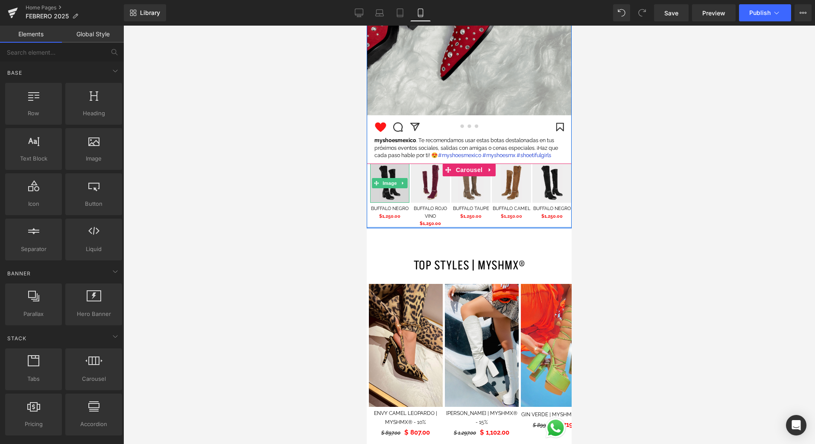
click at [387, 191] on img at bounding box center [389, 183] width 39 height 39
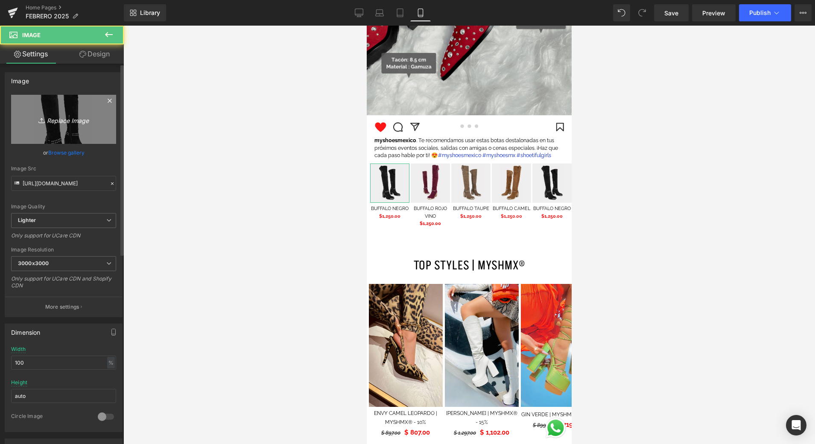
click at [101, 132] on link "Replace Image" at bounding box center [63, 119] width 105 height 49
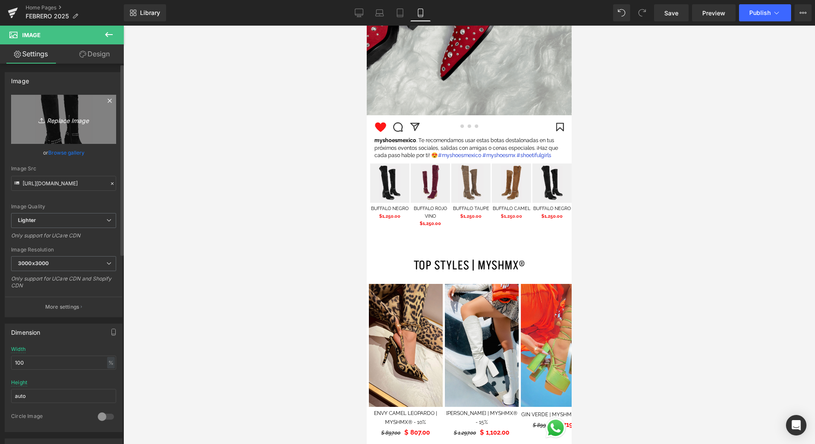
type input "C:\fakepath\1.png"
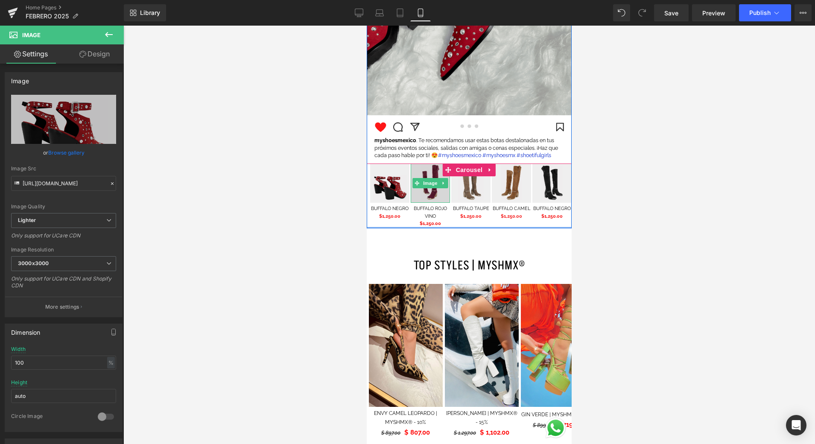
click at [421, 189] on img at bounding box center [430, 183] width 39 height 39
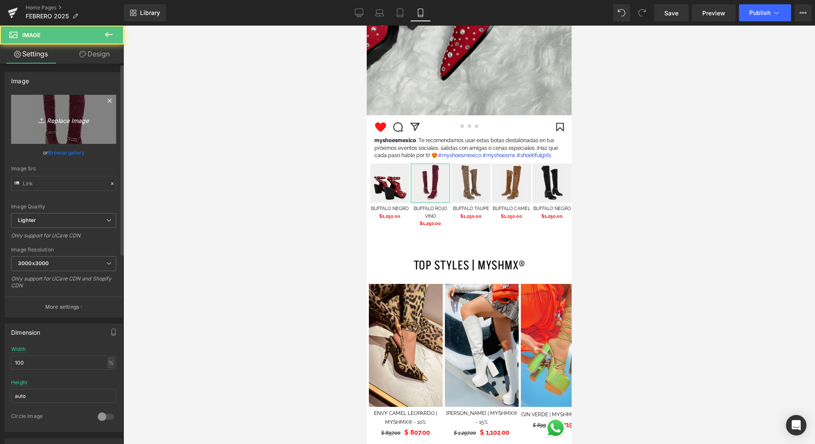
click at [94, 106] on link "Replace Image" at bounding box center [63, 119] width 105 height 49
type input "C:\fakepath\2.png"
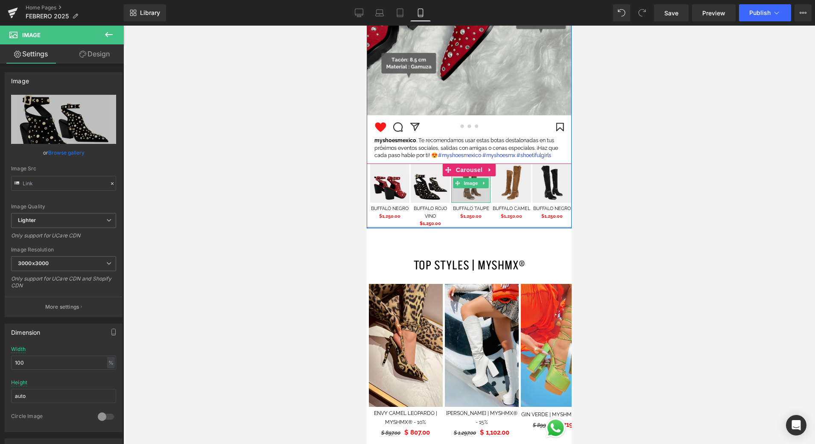
click at [468, 199] on img at bounding box center [471, 183] width 39 height 39
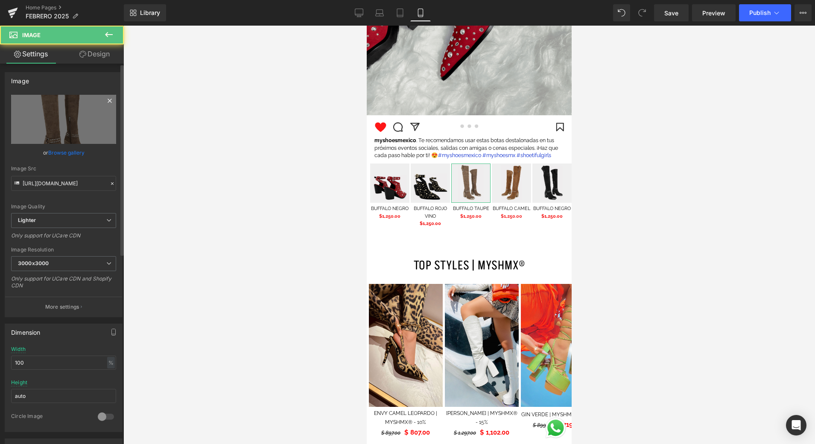
click at [105, 99] on icon at bounding box center [110, 101] width 10 height 10
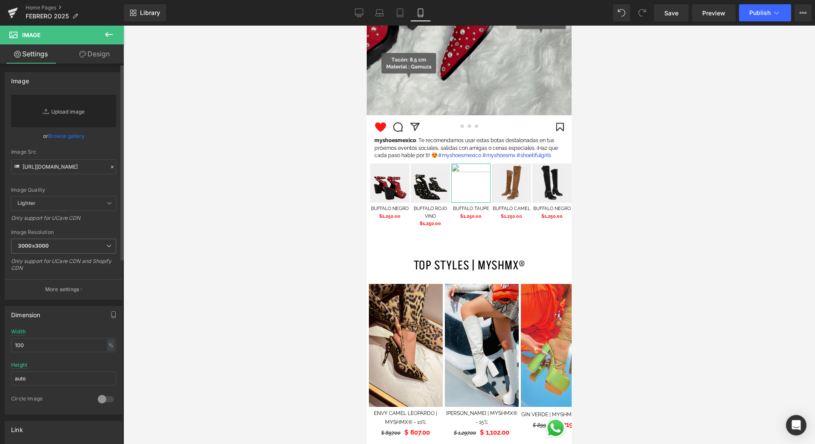
click at [96, 104] on link "Replace Image" at bounding box center [63, 111] width 105 height 32
type input "C:\fakepath\3.png"
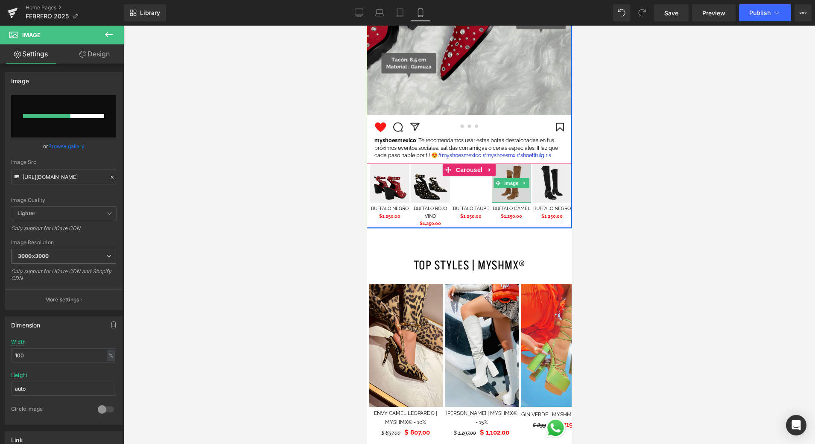
click at [510, 195] on img at bounding box center [511, 183] width 39 height 39
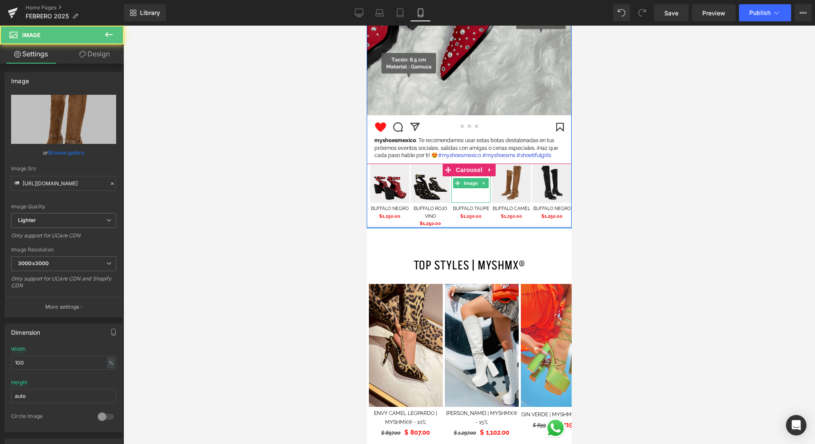
click at [457, 196] on img at bounding box center [471, 183] width 39 height 39
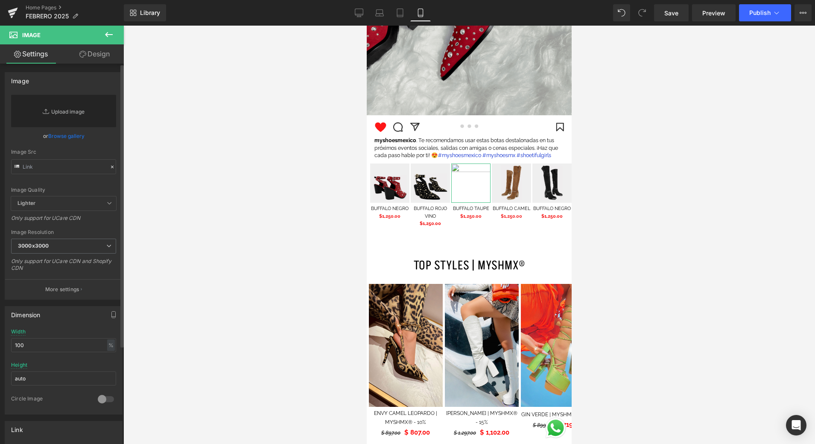
click at [77, 108] on link "Replace Image" at bounding box center [63, 111] width 105 height 32
type input "C:\fakepath\3.png"
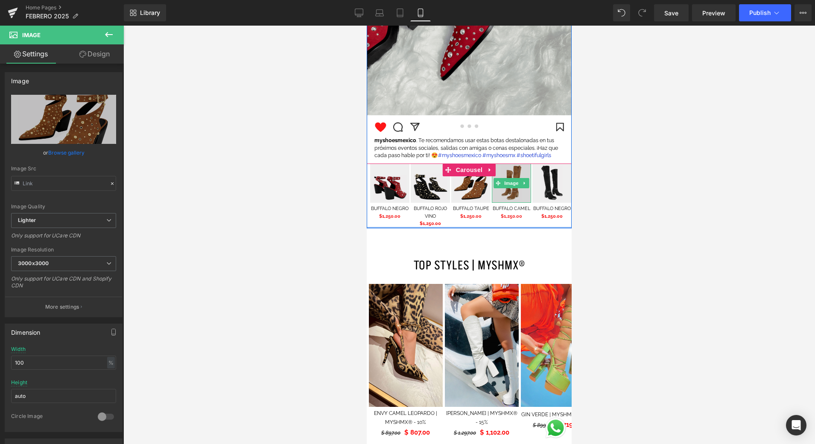
click at [523, 199] on img at bounding box center [511, 183] width 39 height 39
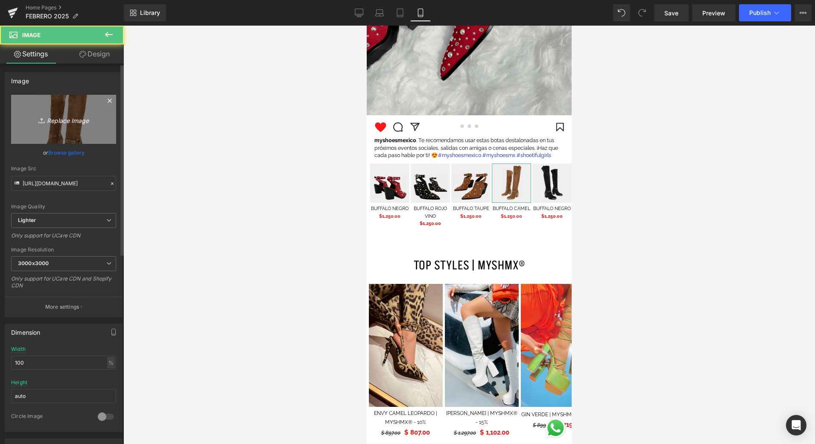
click at [95, 114] on icon "Replace Image" at bounding box center [63, 119] width 68 height 11
type input "C:\fakepath\4.png"
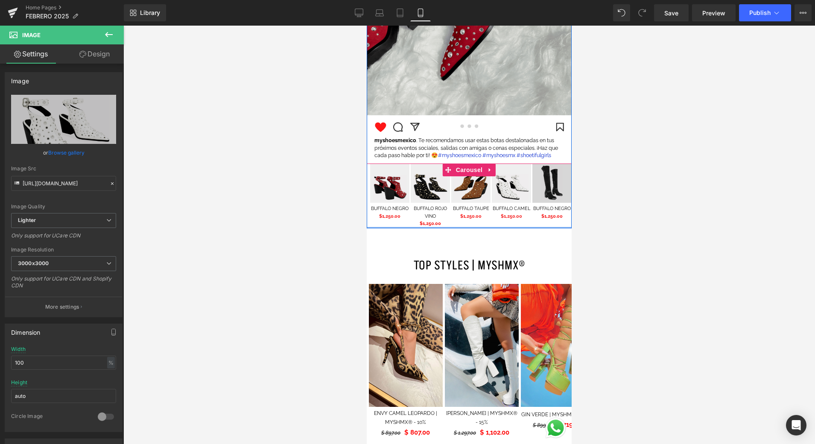
click at [557, 195] on img at bounding box center [552, 183] width 39 height 39
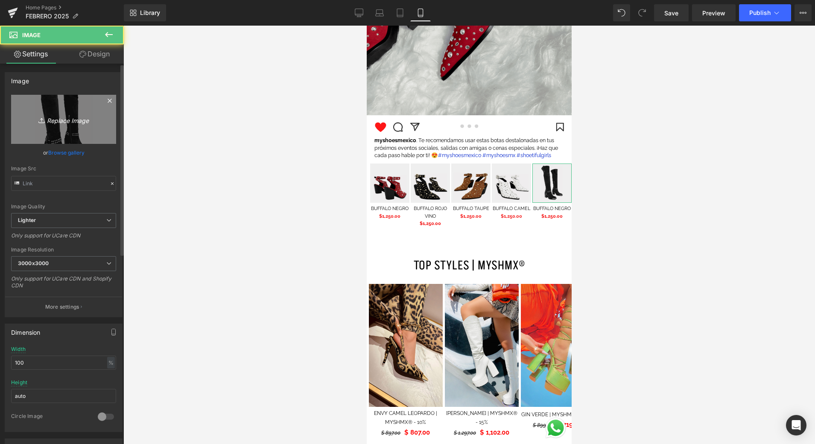
click at [53, 114] on icon "Replace Image" at bounding box center [63, 119] width 68 height 11
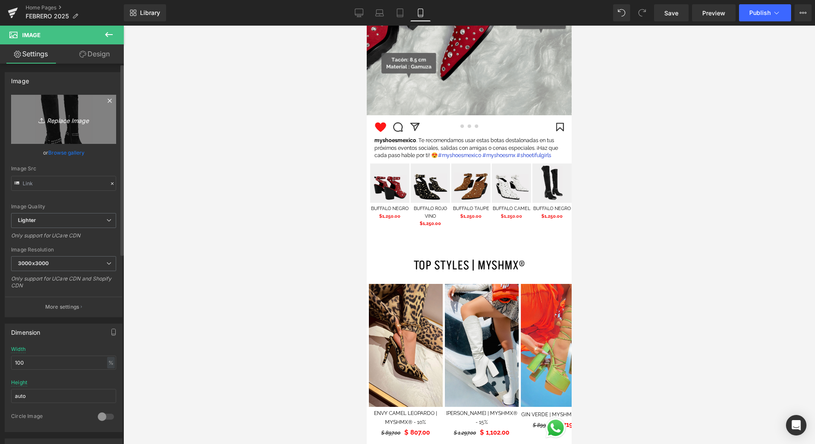
type input "C:\fakepath\1.png"
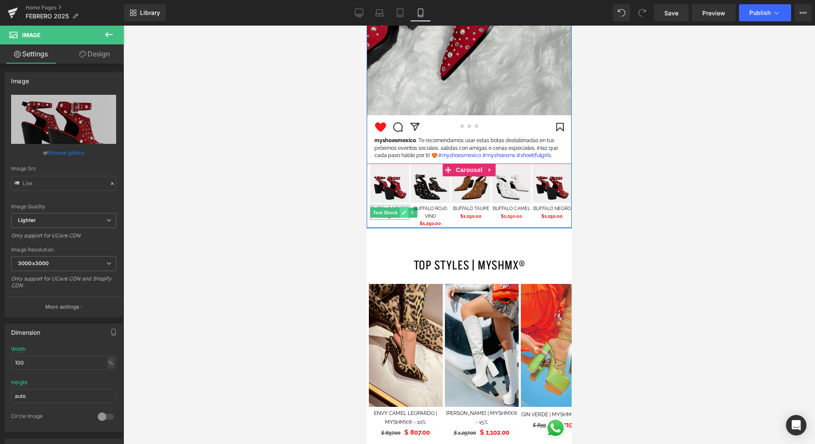
click at [405, 211] on icon at bounding box center [404, 213] width 4 height 4
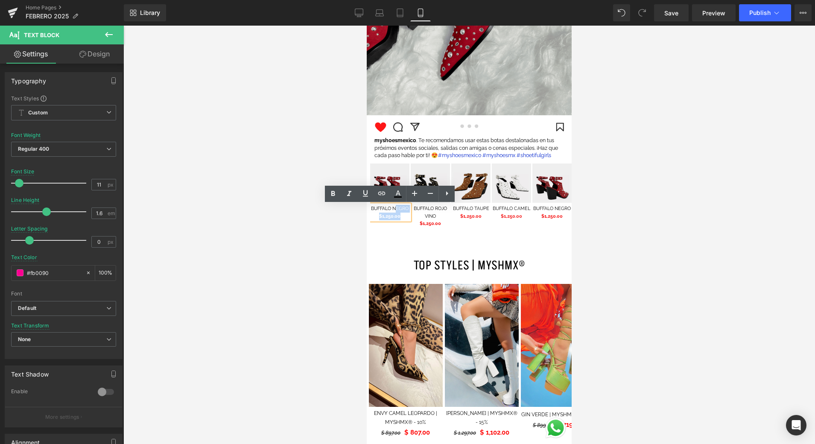
drag, startPoint x: 410, startPoint y: 209, endPoint x: 398, endPoint y: 208, distance: 12.0
click at [398, 208] on div "BUFFALO NEGRO $1,250.00" at bounding box center [389, 212] width 39 height 15
drag, startPoint x: 401, startPoint y: 209, endPoint x: 407, endPoint y: 209, distance: 6.4
click at [401, 209] on span "BUFFALO NEGRO" at bounding box center [390, 209] width 38 height 6
drag, startPoint x: 408, startPoint y: 208, endPoint x: 366, endPoint y: 208, distance: 42.7
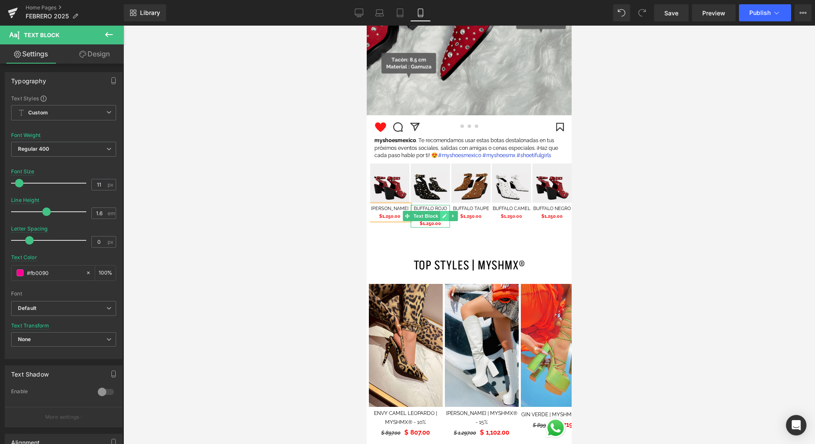
click at [444, 216] on icon at bounding box center [445, 216] width 5 height 5
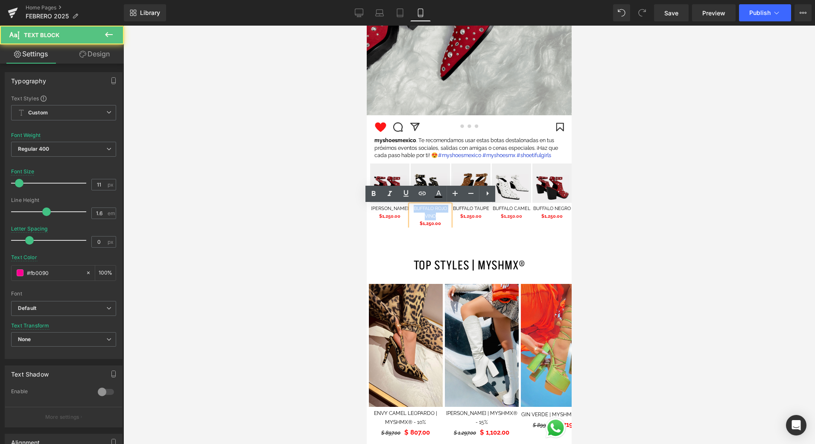
drag, startPoint x: 442, startPoint y: 216, endPoint x: 415, endPoint y: 208, distance: 28.5
click at [415, 208] on p "BUFFALO ROJO VINO" at bounding box center [430, 212] width 39 height 15
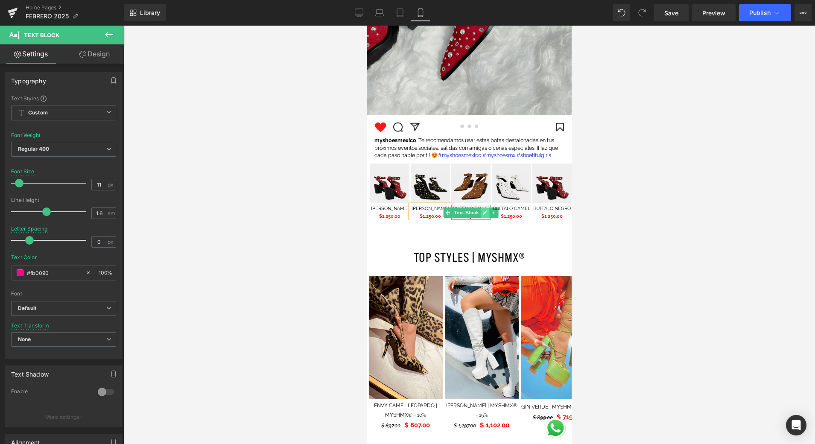
click at [483, 211] on icon at bounding box center [485, 212] width 5 height 5
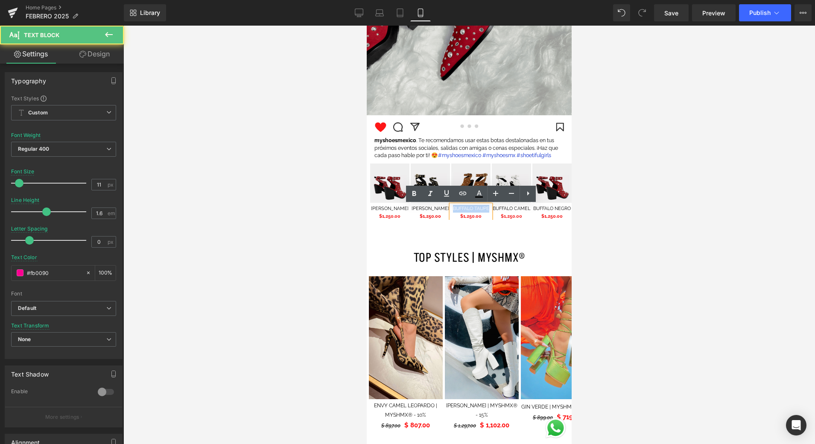
drag, startPoint x: 483, startPoint y: 208, endPoint x: 453, endPoint y: 208, distance: 29.9
click at [453, 208] on font "BUFFALO TAUPE" at bounding box center [471, 209] width 36 height 6
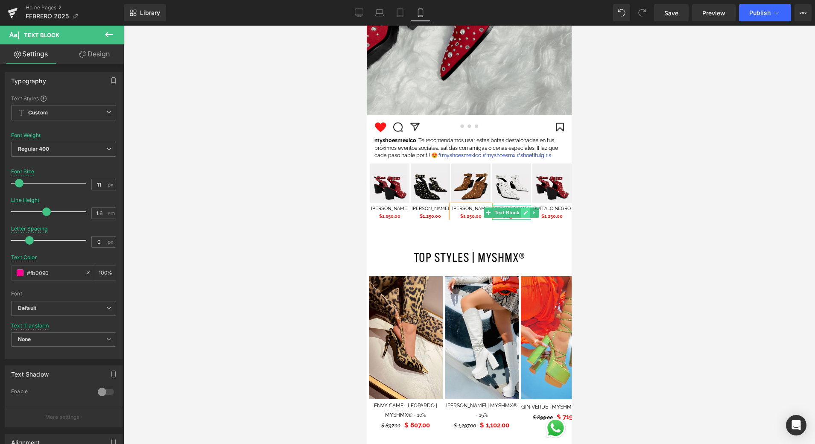
click at [526, 210] on link at bounding box center [526, 213] width 9 height 10
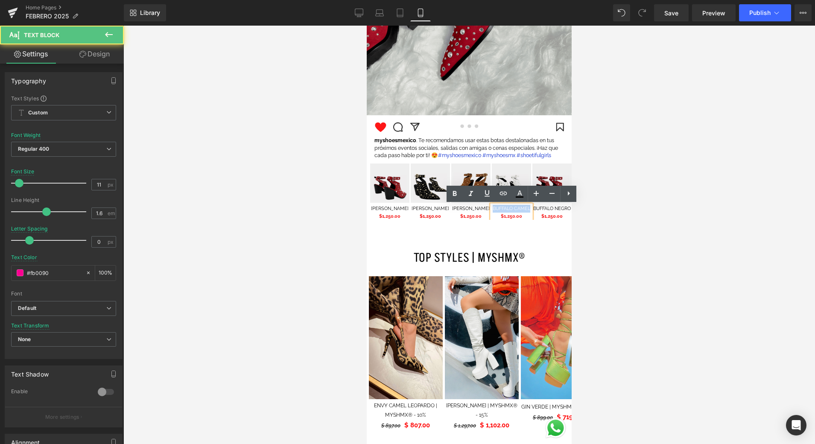
drag, startPoint x: 504, startPoint y: 208, endPoint x: 494, endPoint y: 208, distance: 10.3
click at [494, 208] on font "BUFFALO CAMEL" at bounding box center [512, 209] width 38 height 6
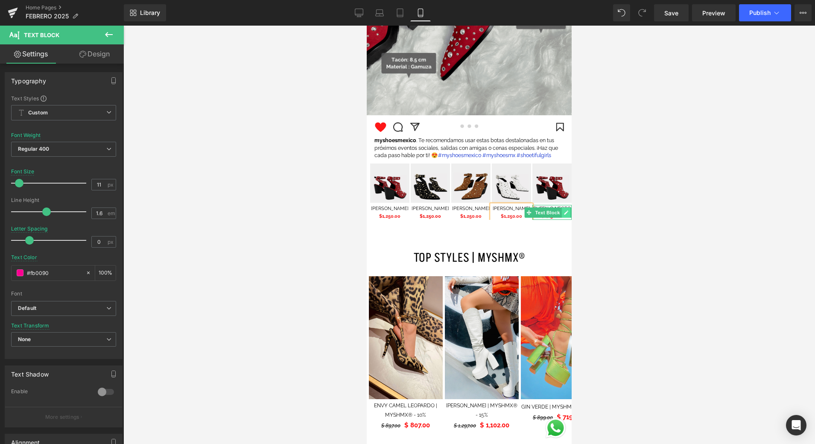
click at [566, 211] on icon at bounding box center [566, 212] width 5 height 5
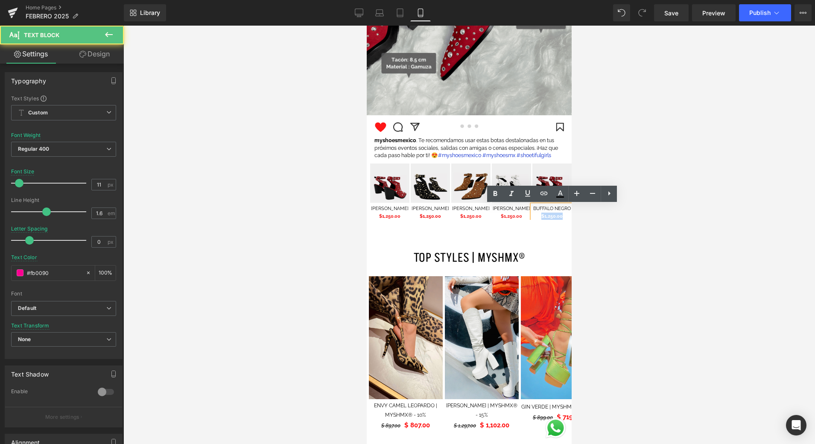
drag, startPoint x: 562, startPoint y: 208, endPoint x: 532, endPoint y: 205, distance: 30.0
click at [533, 205] on div "BUFFALO NEGRO $1,250.00" at bounding box center [552, 212] width 39 height 15
click at [572, 209] on p "BUFFALO NEGRO" at bounding box center [552, 209] width 39 height 8
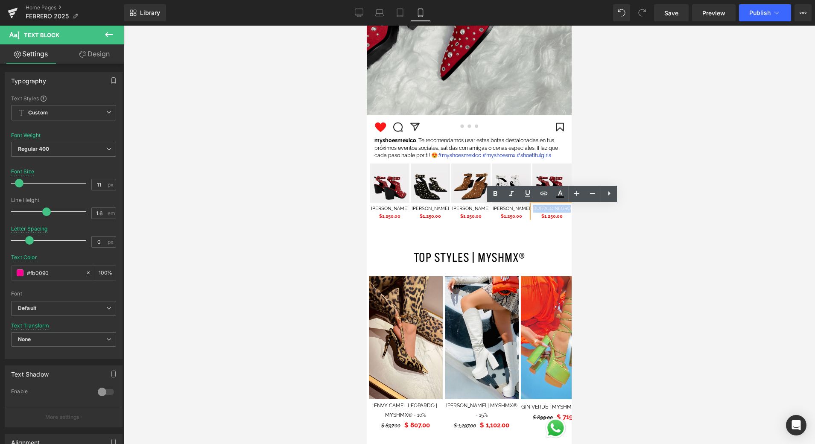
drag, startPoint x: 570, startPoint y: 208, endPoint x: 533, endPoint y: 208, distance: 37.6
click at [534, 208] on font "BUFFALO NEGRO" at bounding box center [553, 209] width 38 height 6
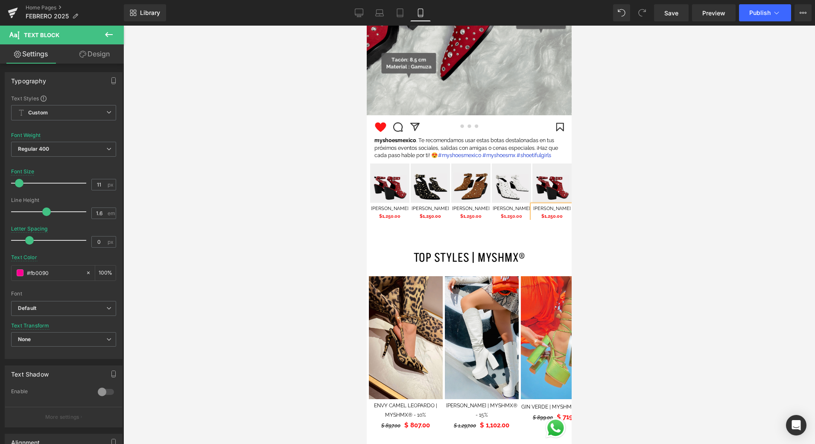
click at [561, 209] on p "[PERSON_NAME] $1,250.00" at bounding box center [552, 212] width 39 height 15
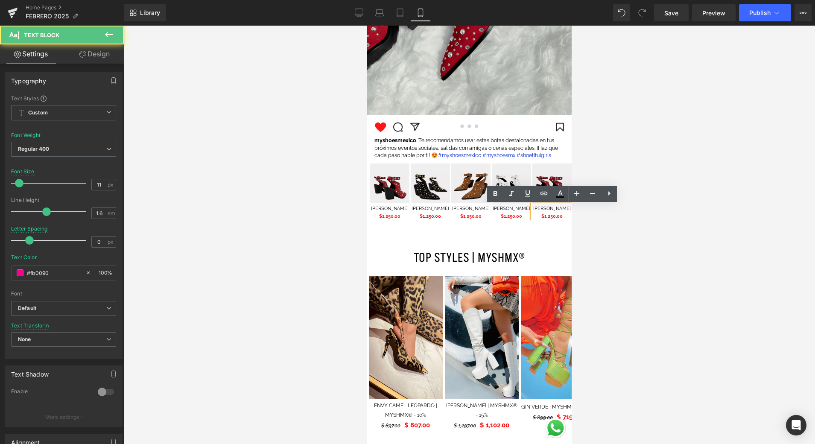
click at [546, 211] on font "[PERSON_NAME]" at bounding box center [553, 209] width 38 height 6
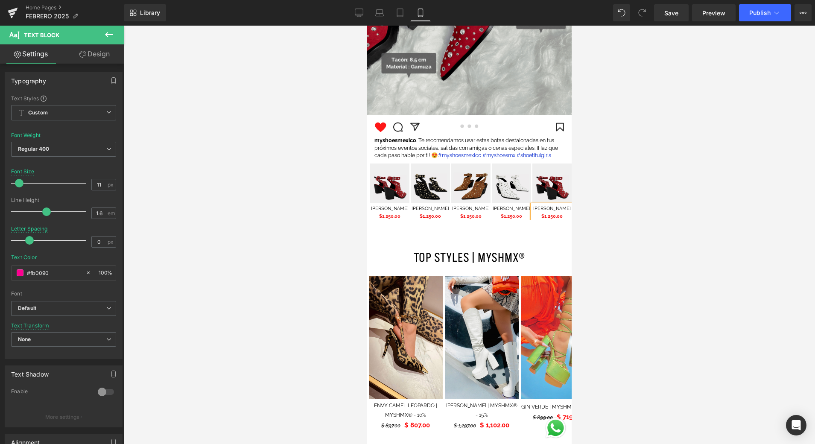
click at [560, 210] on font "[PERSON_NAME]" at bounding box center [553, 209] width 38 height 6
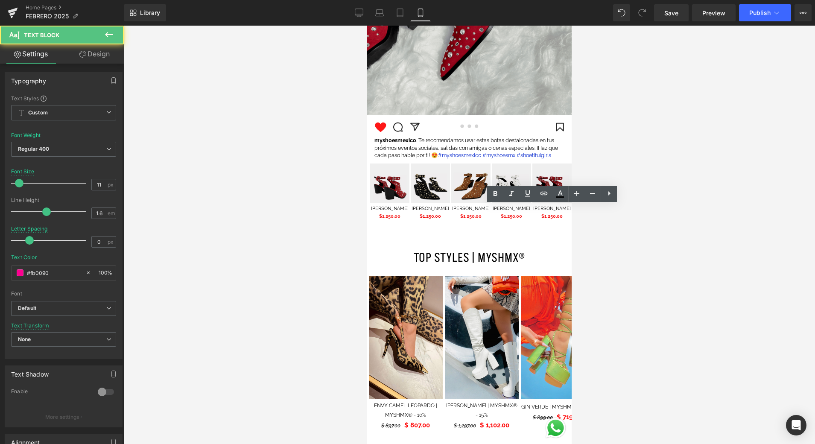
click at [583, 218] on div at bounding box center [469, 235] width 692 height 419
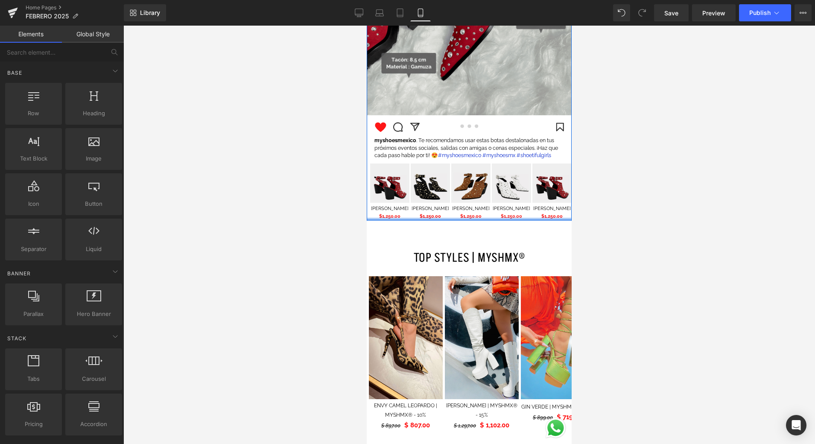
click at [548, 218] on div at bounding box center [469, 219] width 205 height 2
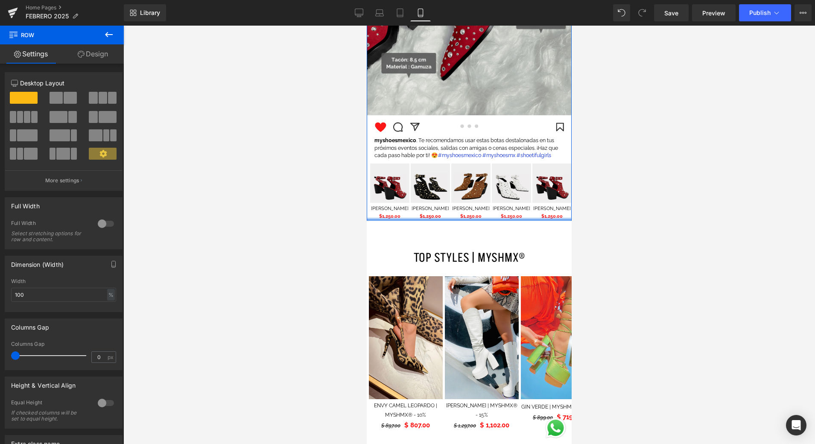
click at [543, 219] on div at bounding box center [469, 219] width 205 height 2
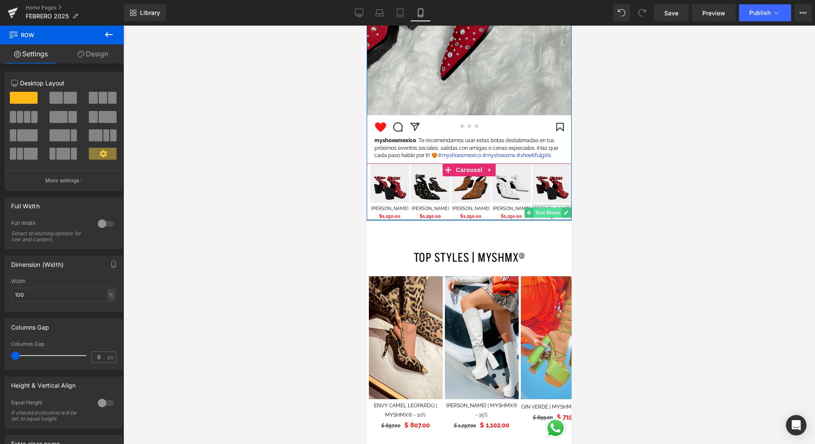
click at [545, 217] on span "Text Block" at bounding box center [548, 213] width 28 height 10
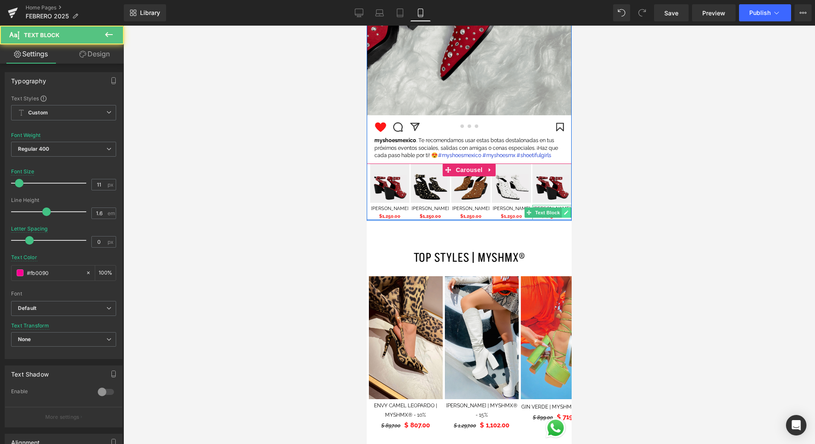
click at [563, 214] on link at bounding box center [566, 213] width 9 height 10
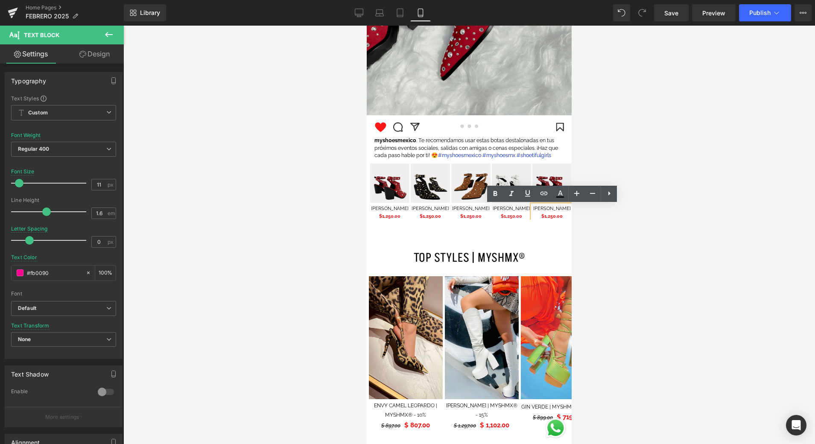
click at [535, 211] on font "[PERSON_NAME]" at bounding box center [553, 209] width 38 height 6
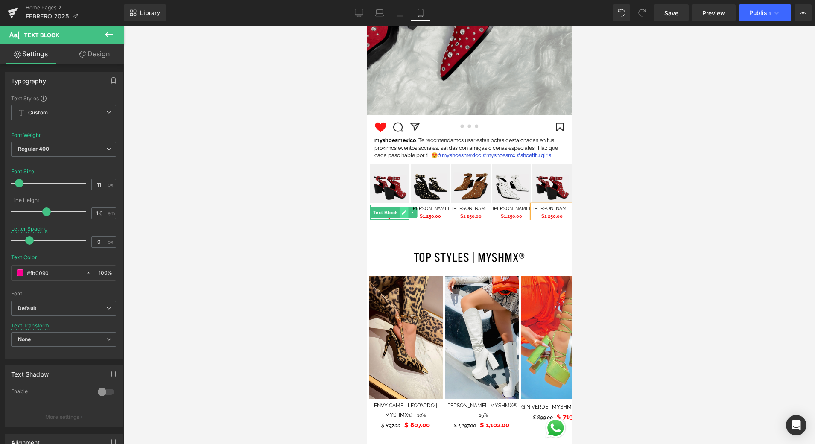
click at [403, 216] on link at bounding box center [404, 213] width 9 height 10
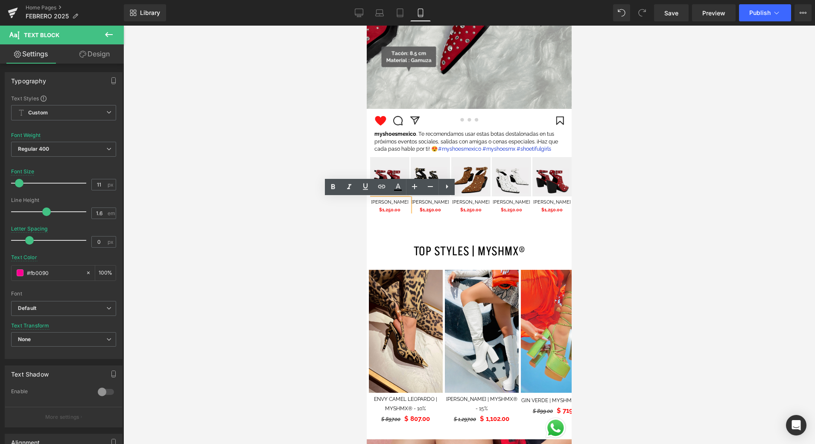
scroll to position [1386, 0]
click at [393, 212] on span "$1,250.00" at bounding box center [389, 210] width 21 height 6
click at [655, 232] on div at bounding box center [469, 235] width 692 height 419
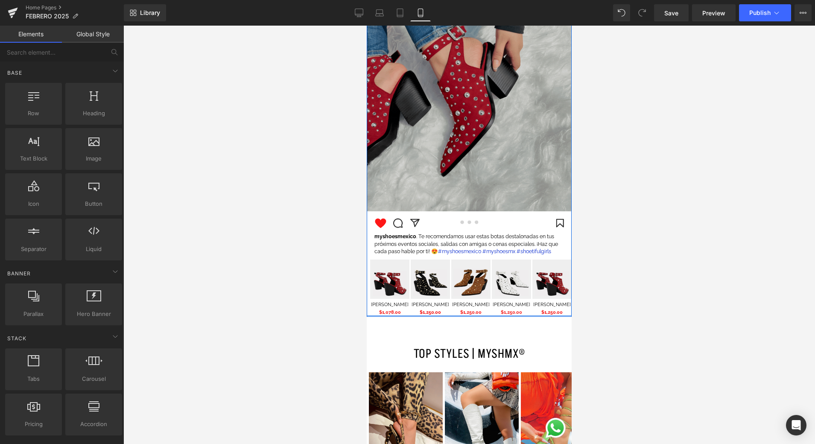
scroll to position [1404, 0]
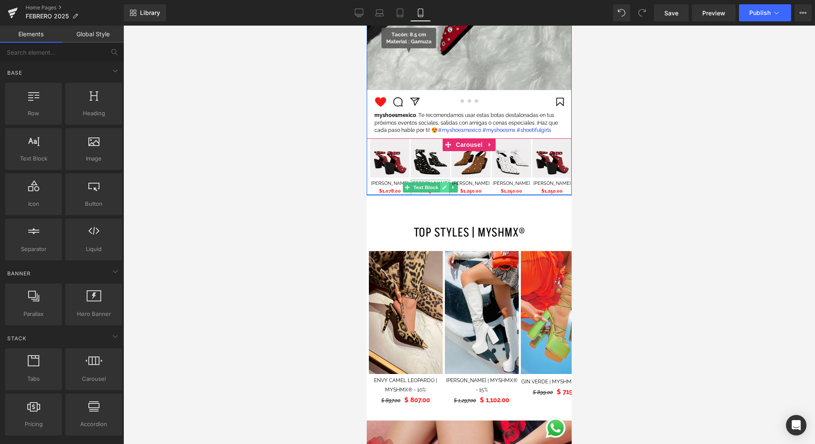
click at [443, 189] on icon at bounding box center [445, 187] width 4 height 4
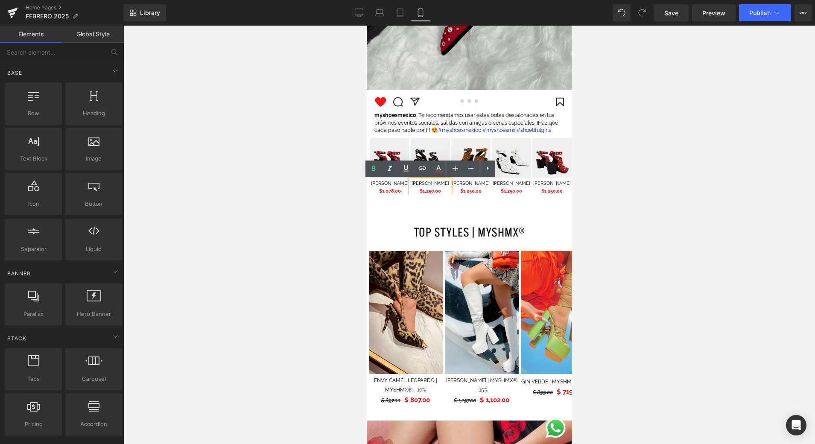
click at [433, 192] on span "$1,250.00" at bounding box center [430, 191] width 21 height 6
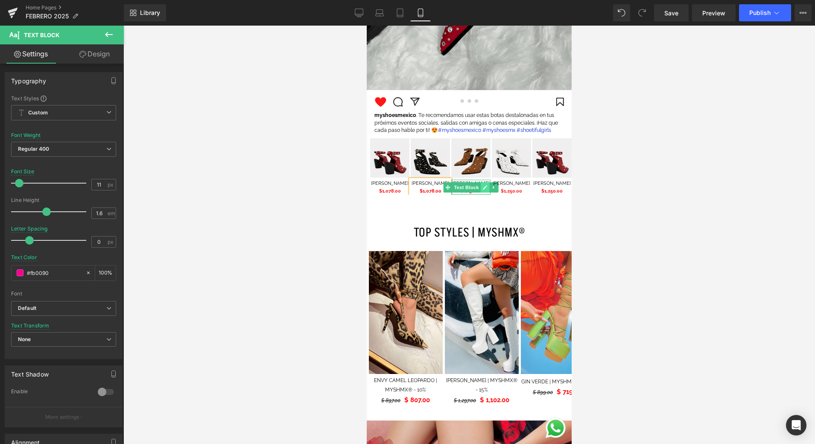
click at [481, 191] on link at bounding box center [485, 187] width 9 height 10
click at [474, 192] on span "$1,250.00" at bounding box center [470, 191] width 21 height 6
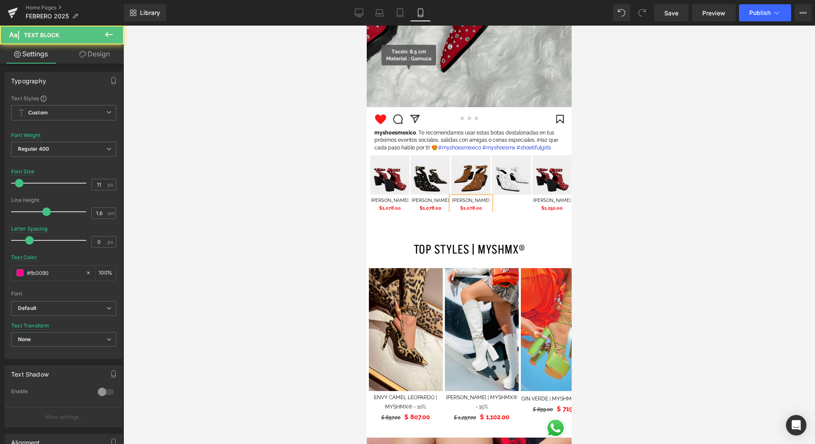
scroll to position [1422, 0]
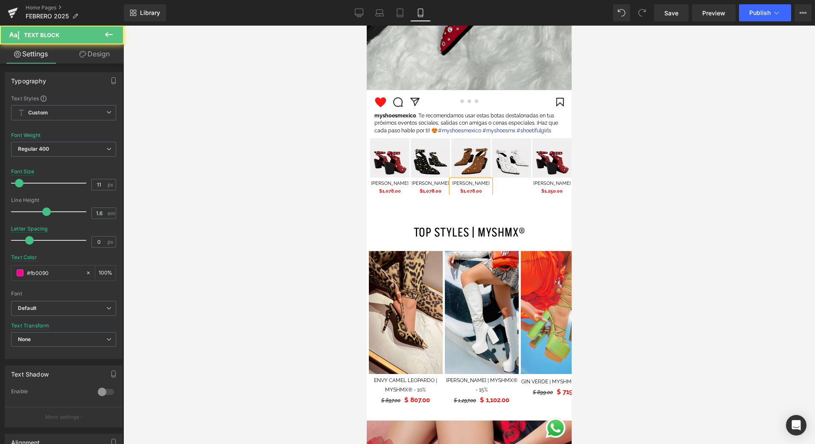
click at [522, 188] on div "Image [PERSON_NAME] $1,078.00 Text Block Image [PERSON_NAME] $1,078.00 Text Blo…" at bounding box center [471, 166] width 203 height 56
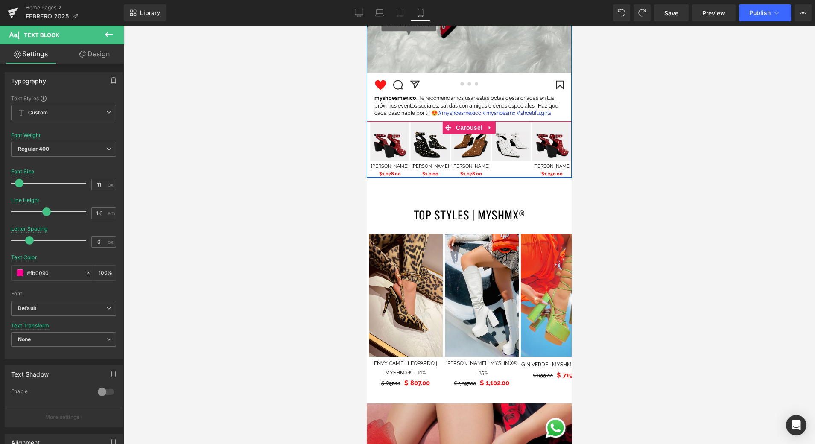
scroll to position [1404, 0]
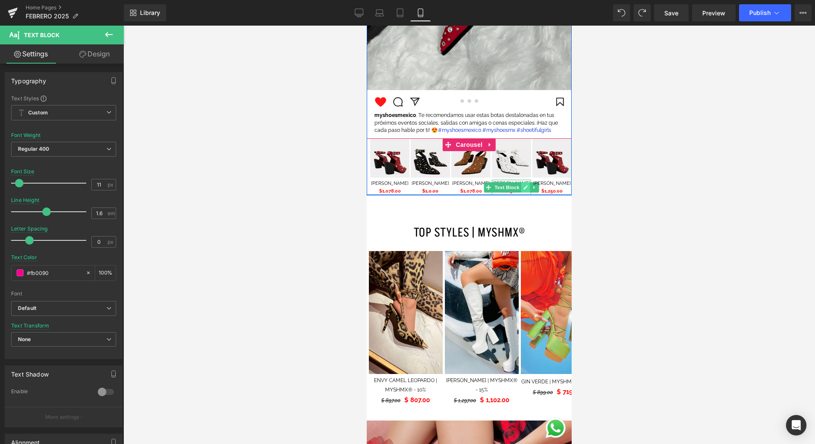
click at [525, 188] on icon at bounding box center [526, 187] width 4 height 4
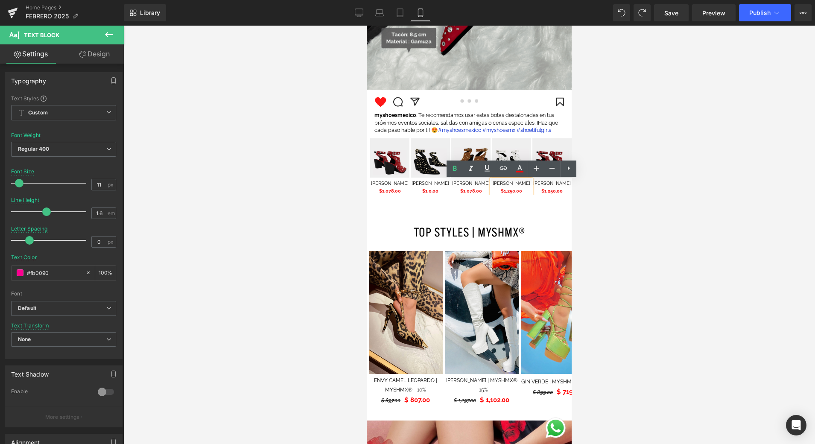
click at [515, 192] on span "$1,250.00" at bounding box center [511, 191] width 21 height 6
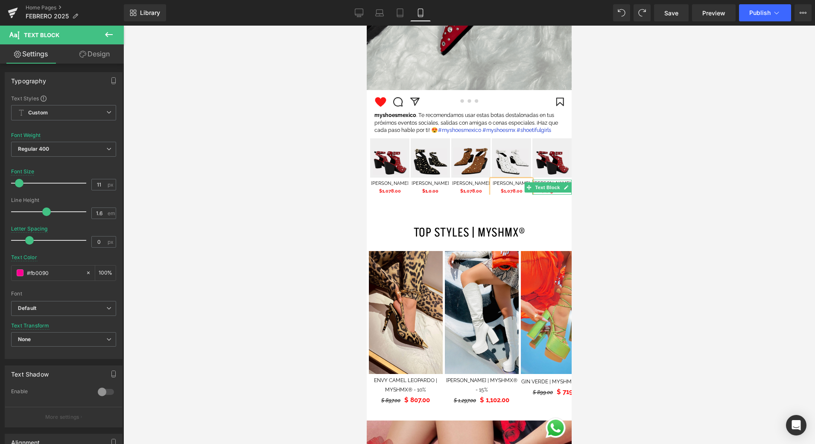
click at [567, 190] on icon at bounding box center [566, 187] width 5 height 5
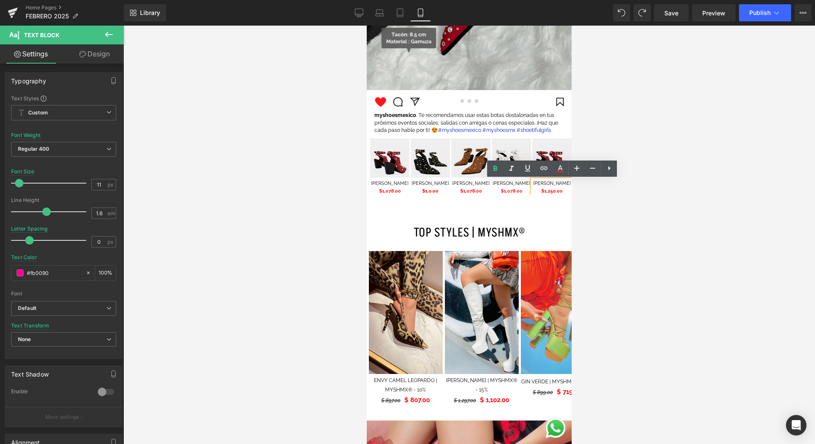
click at [562, 193] on span "$1,250.00" at bounding box center [552, 191] width 21 height 6
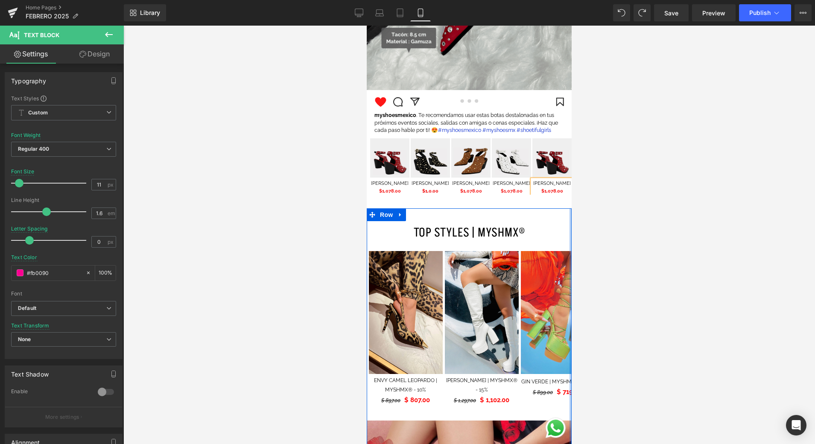
click at [592, 221] on div at bounding box center [469, 235] width 692 height 419
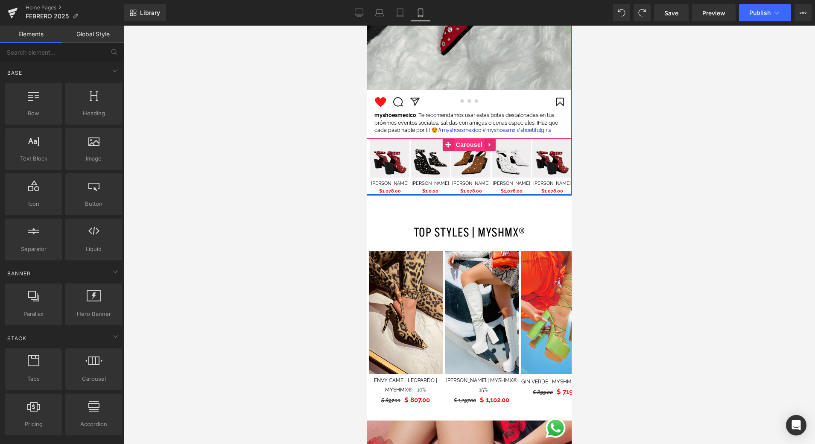
click at [481, 145] on span "Carousel" at bounding box center [469, 144] width 31 height 13
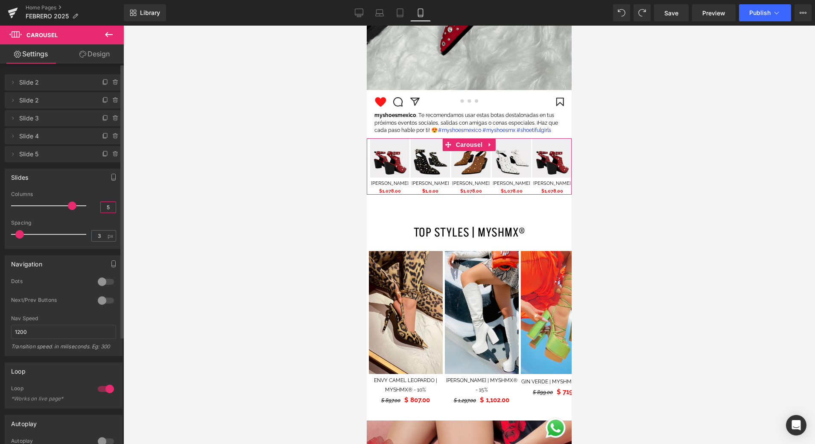
click at [107, 204] on input "5" at bounding box center [108, 207] width 15 height 11
click at [107, 206] on input "5" at bounding box center [108, 207] width 15 height 11
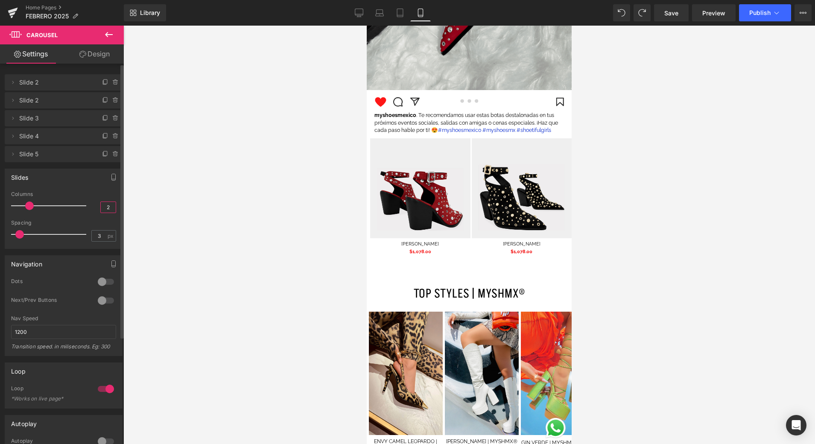
type input "2.5"
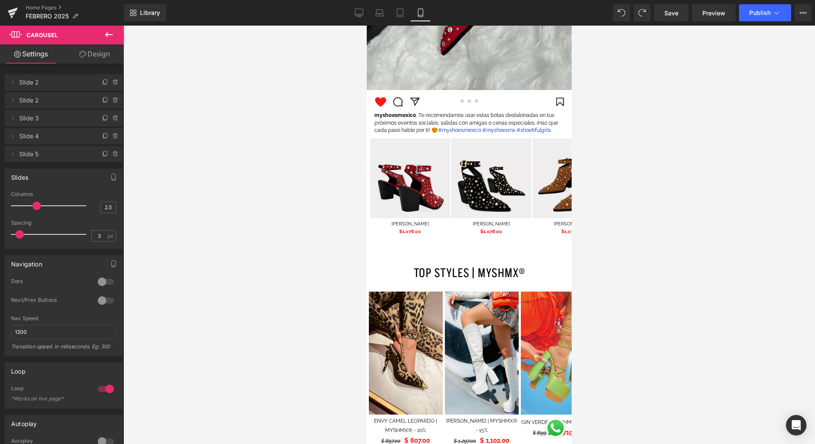
click at [243, 192] on div at bounding box center [469, 235] width 692 height 419
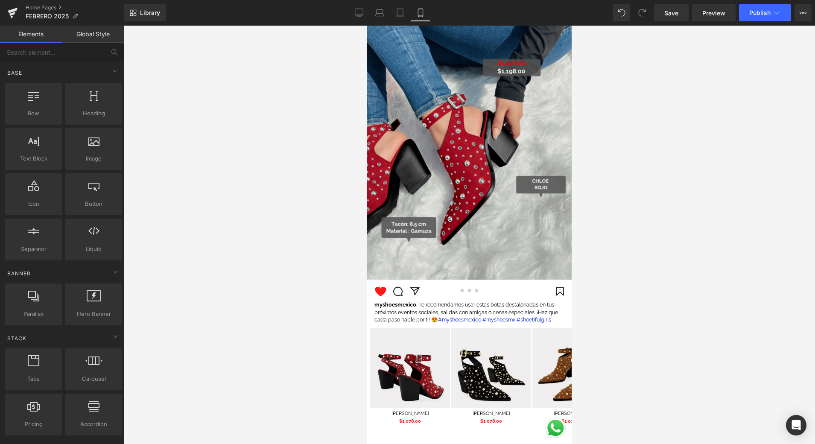
scroll to position [1215, 0]
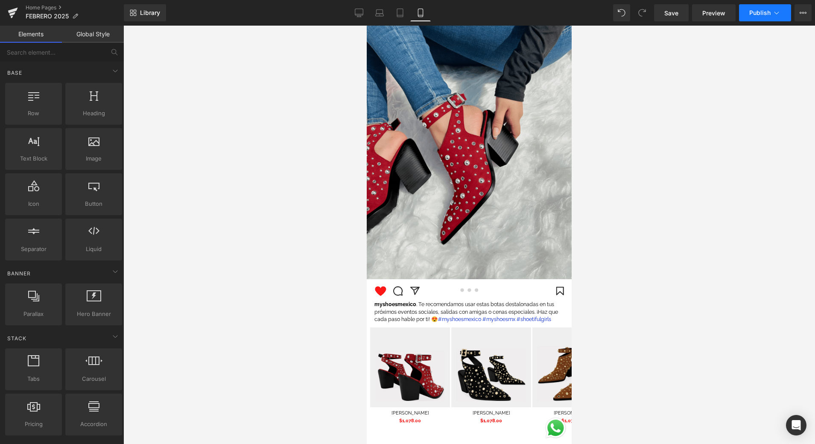
click at [771, 13] on span "Publish" at bounding box center [760, 12] width 21 height 7
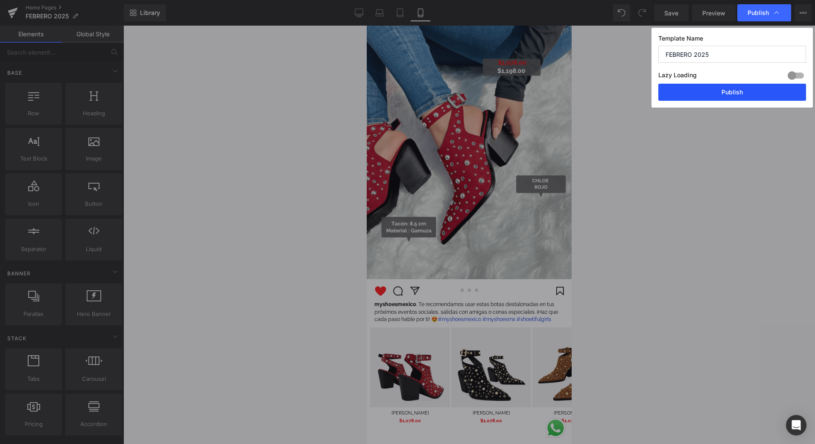
click at [721, 93] on button "Publish" at bounding box center [733, 92] width 148 height 17
